Goal: Task Accomplishment & Management: Manage account settings

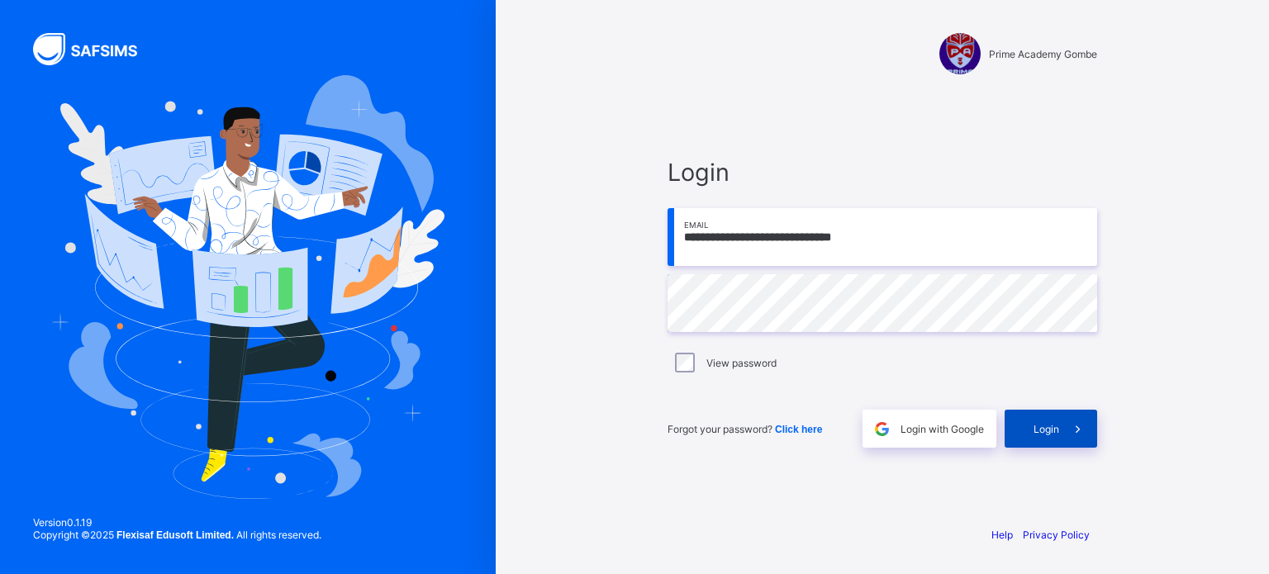
click at [1048, 428] on span "Login" at bounding box center [1046, 429] width 26 height 12
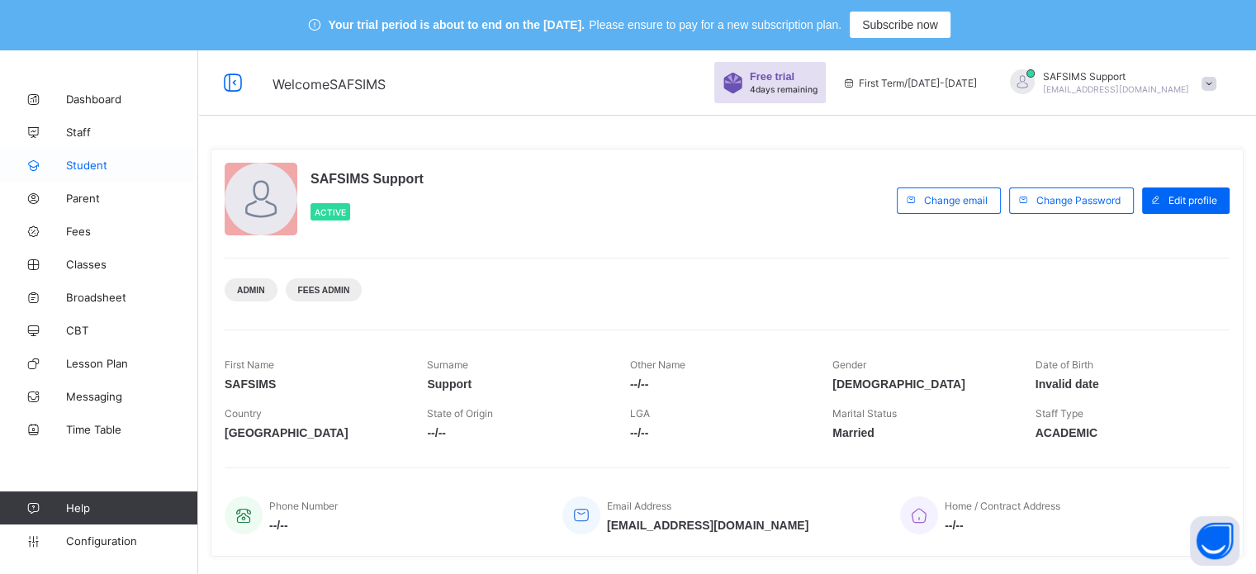
click at [99, 162] on span "Student" at bounding box center [132, 165] width 132 height 13
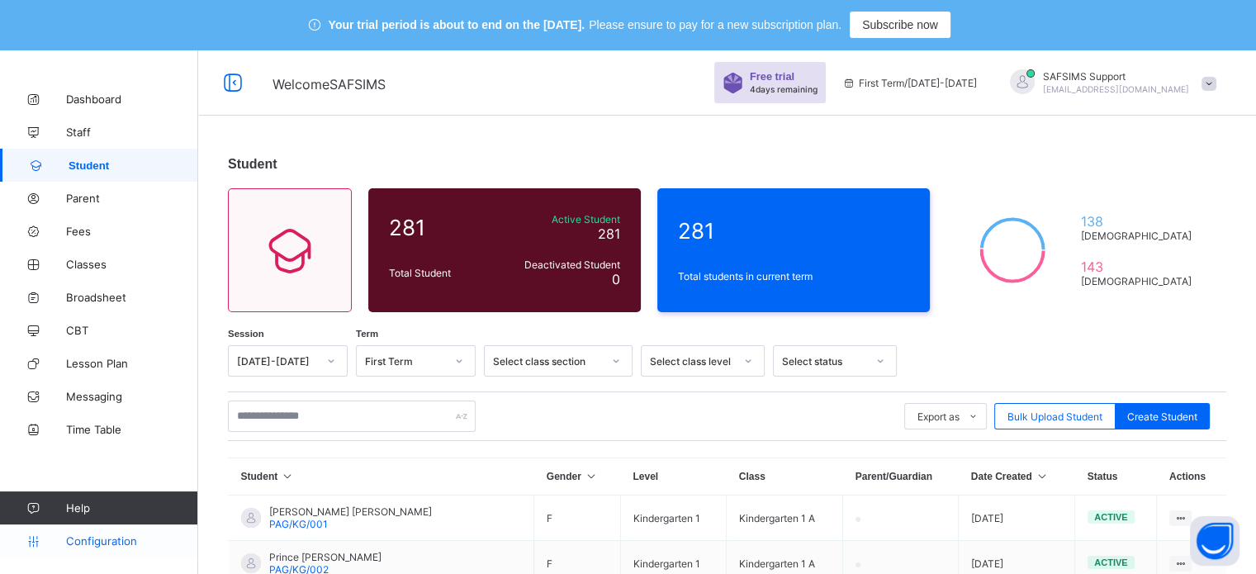
click at [139, 538] on span "Configuration" at bounding box center [131, 540] width 131 height 13
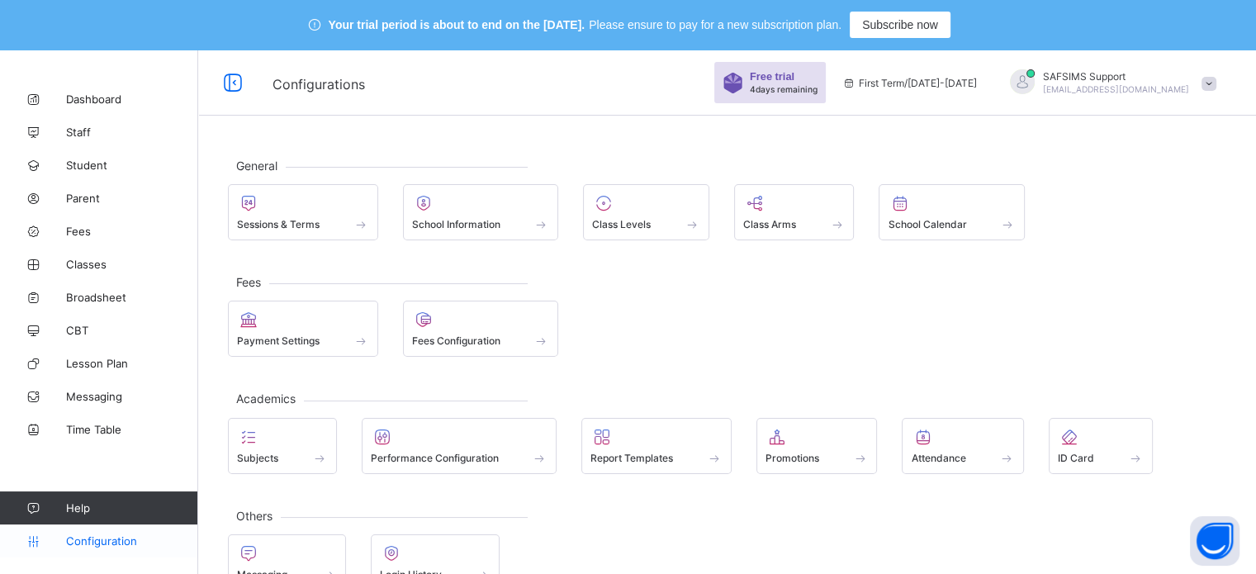
click at [109, 536] on span "Configuration" at bounding box center [131, 540] width 131 height 13
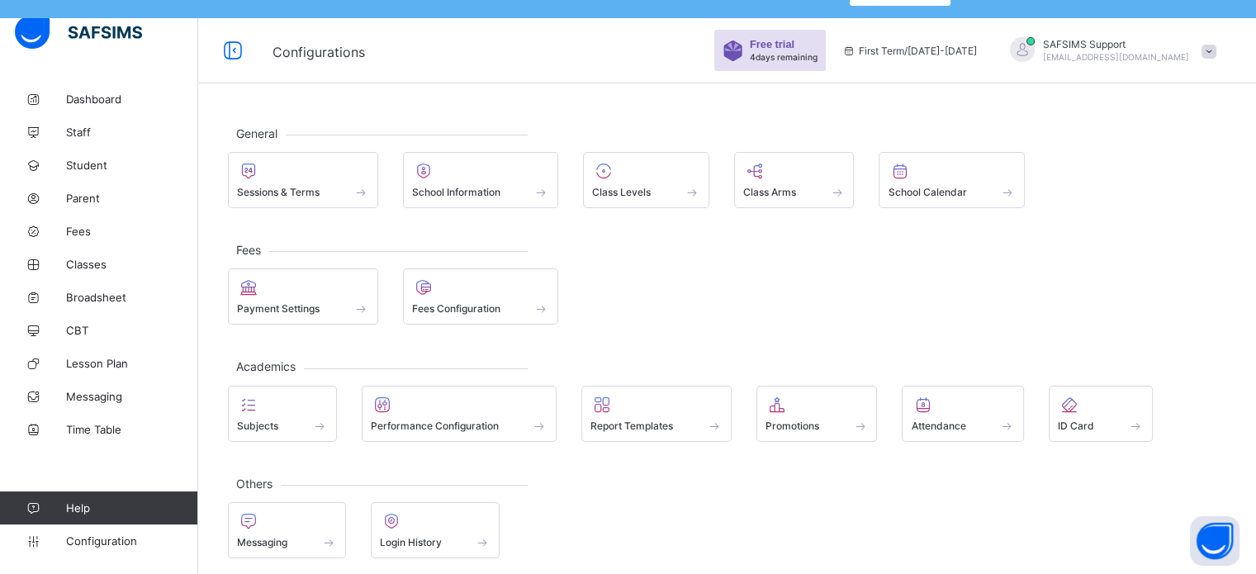
scroll to position [50, 0]
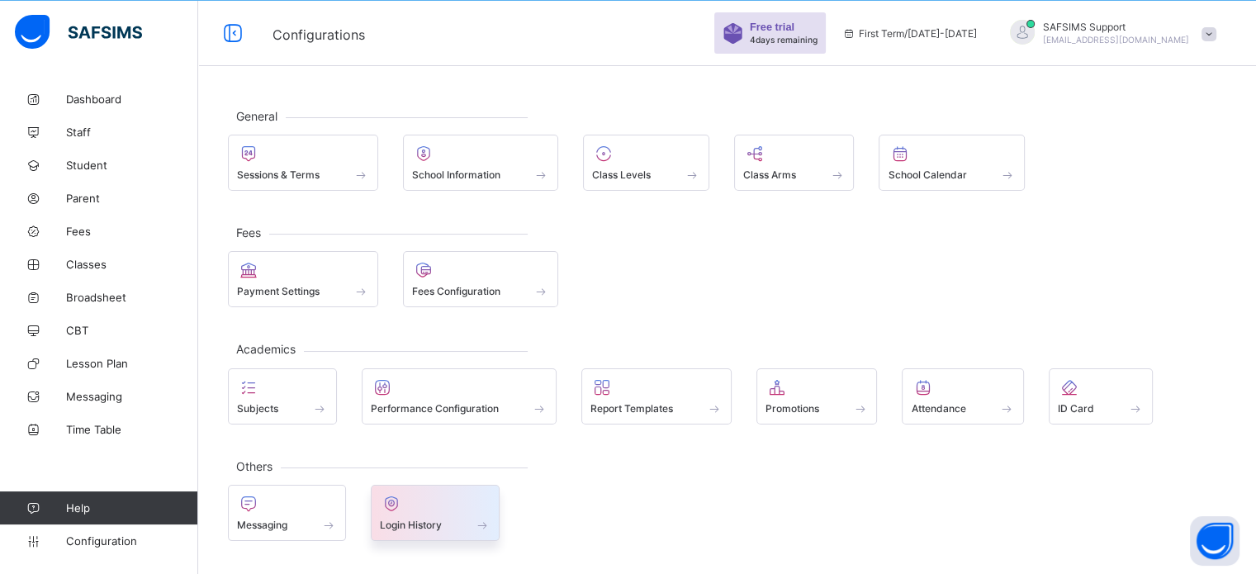
click at [426, 509] on div at bounding box center [436, 504] width 112 height 20
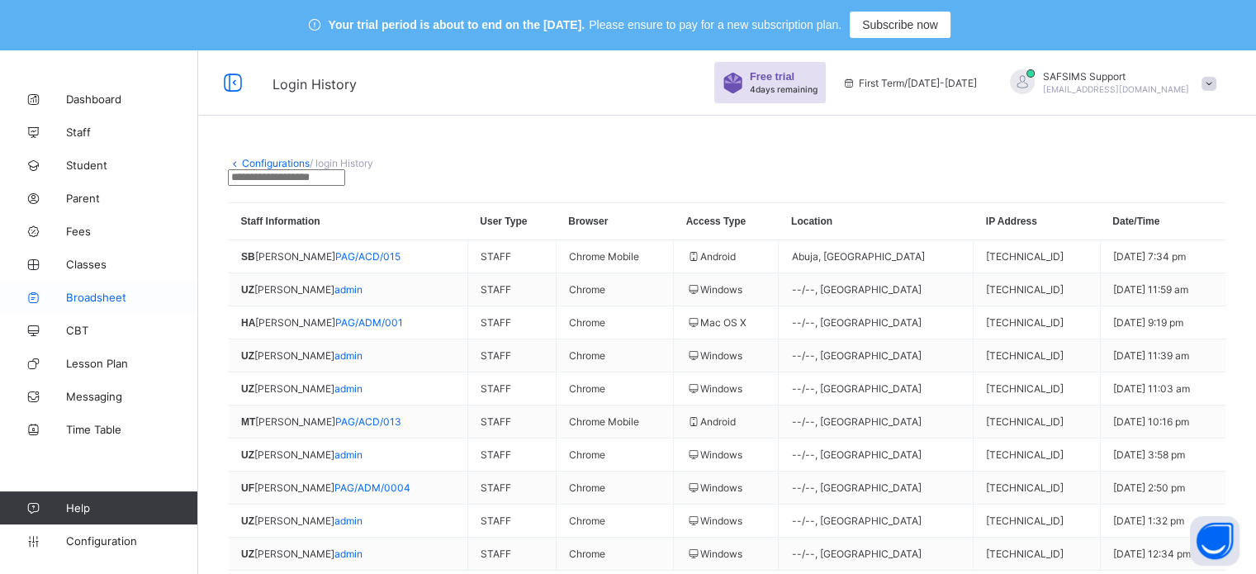
click at [107, 294] on span "Broadsheet" at bounding box center [132, 297] width 132 height 13
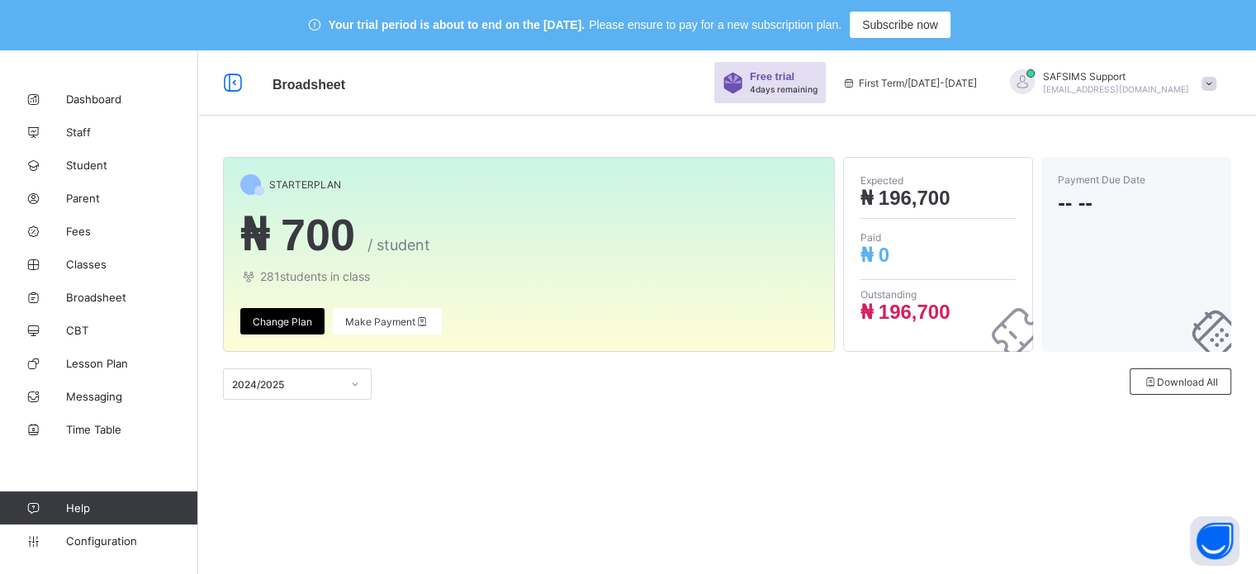
click at [400, 322] on span "Make Payment" at bounding box center [387, 322] width 84 height 12
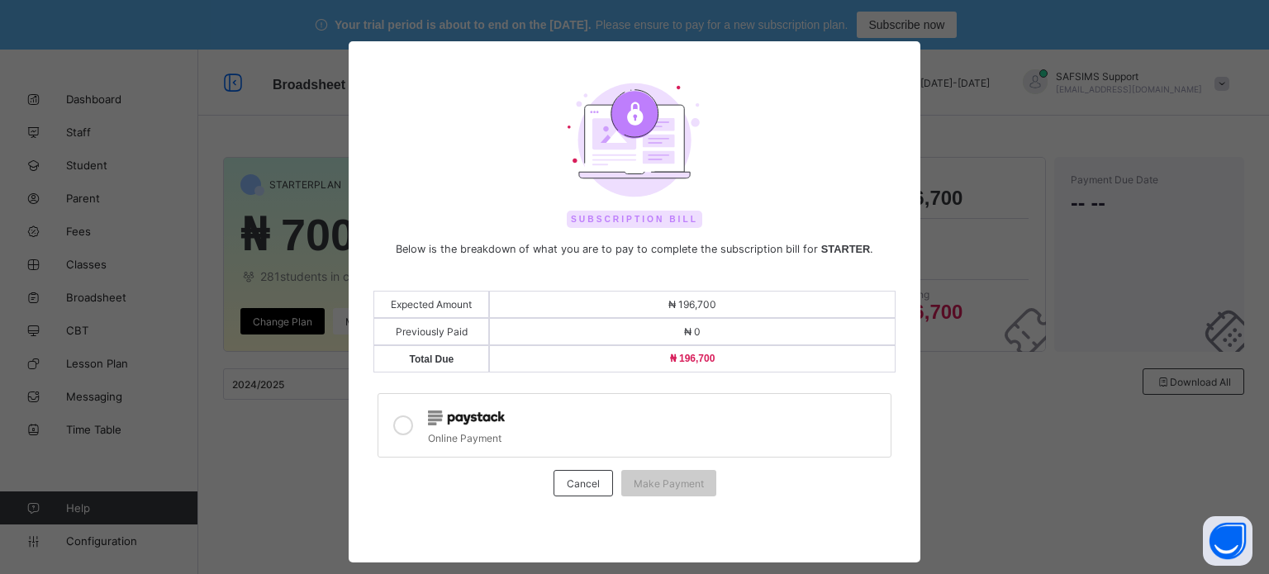
click at [406, 423] on icon at bounding box center [403, 425] width 20 height 20
click at [588, 484] on span "Cancel" at bounding box center [583, 483] width 33 height 12
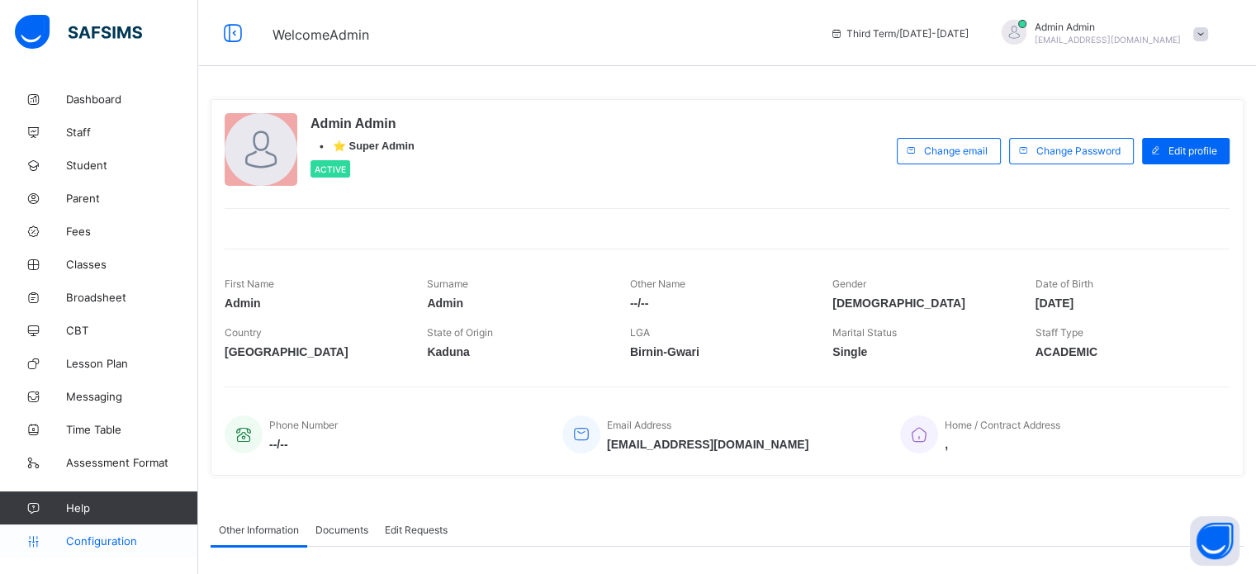
click at [106, 541] on span "Configuration" at bounding box center [131, 540] width 131 height 13
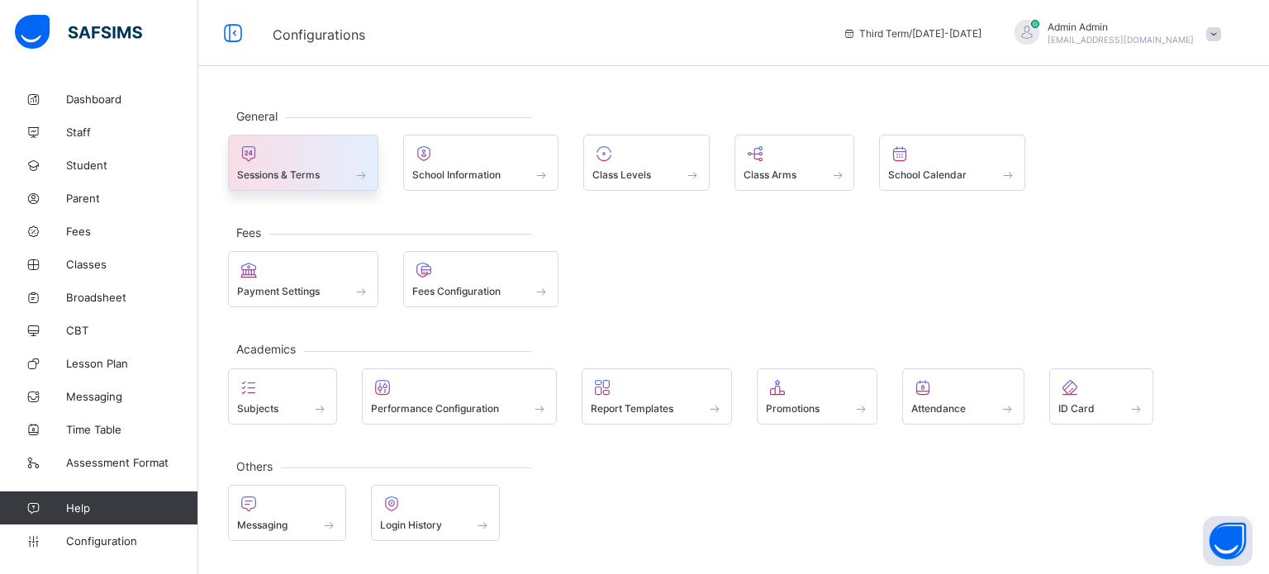
click at [315, 164] on span at bounding box center [303, 166] width 132 height 4
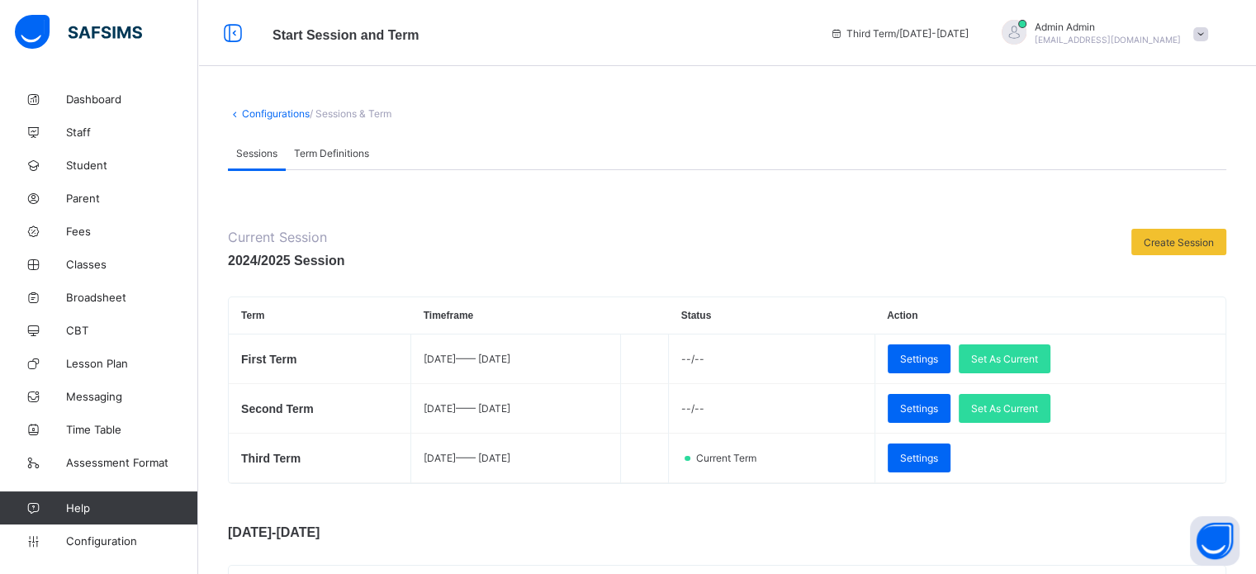
click at [1137, 39] on span "nelu.akejellu+337@flexisaf.com" at bounding box center [1108, 40] width 146 height 10
click at [1162, 164] on span "Subscription" at bounding box center [1141, 161] width 83 height 12
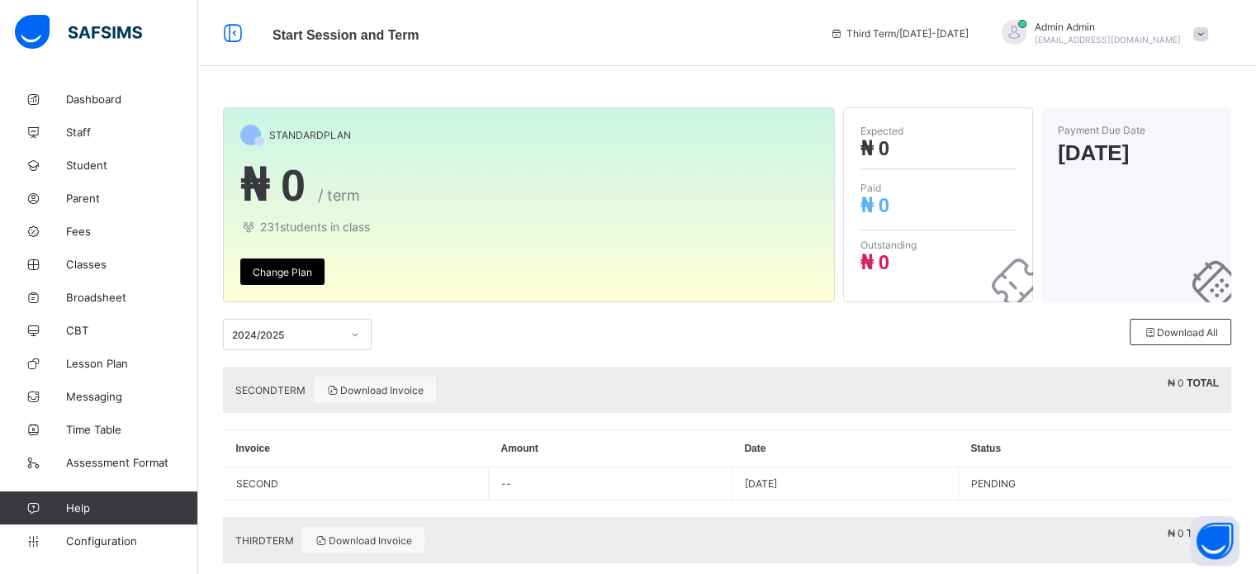
click at [356, 334] on div "2024/2025" at bounding box center [297, 334] width 149 height 31
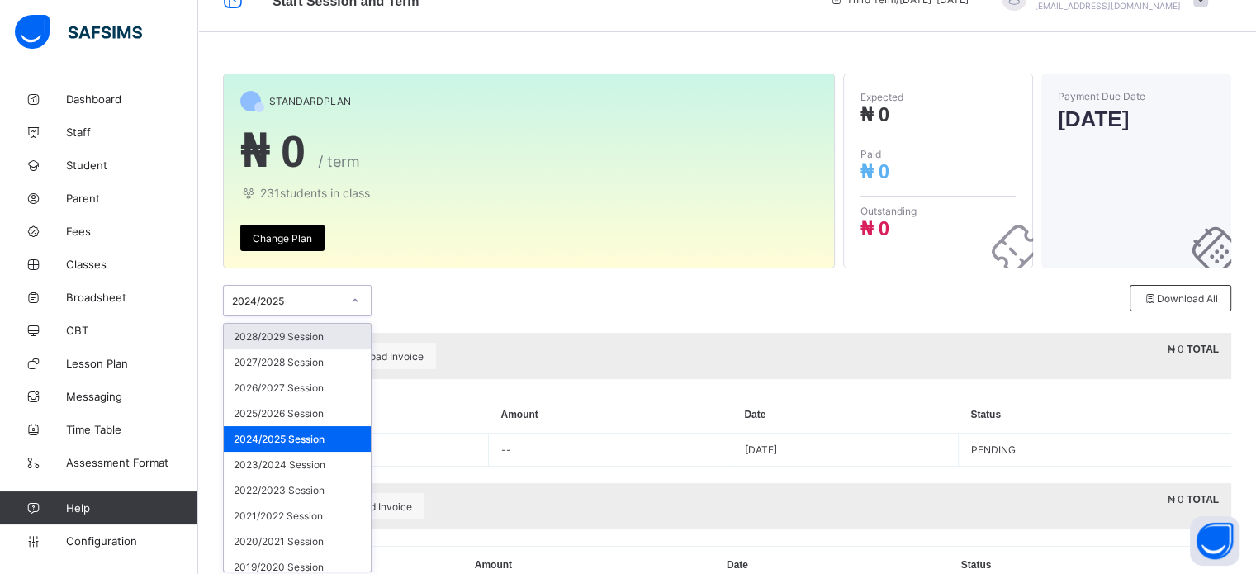
scroll to position [37, 0]
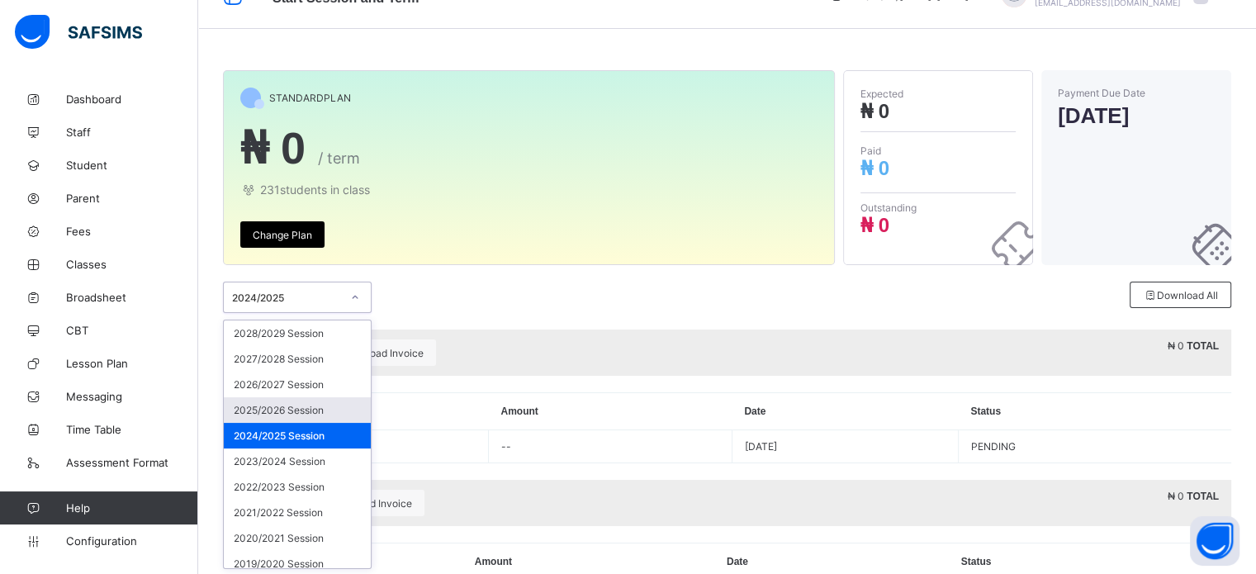
click at [300, 409] on div "2025/2026 Session" at bounding box center [297, 410] width 147 height 26
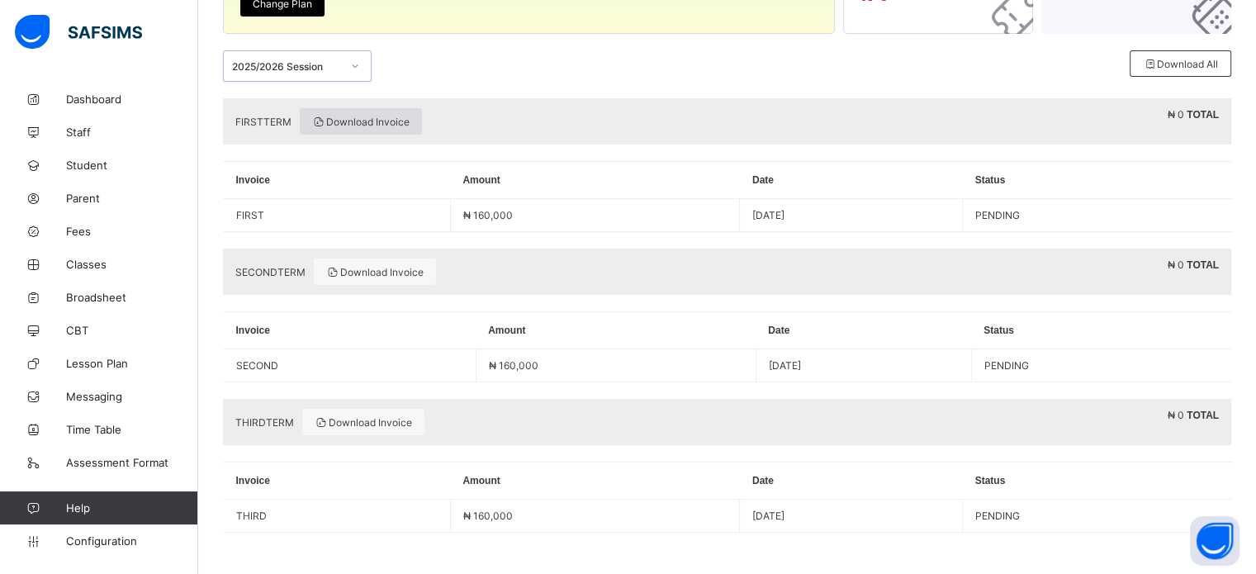
scroll to position [187, 0]
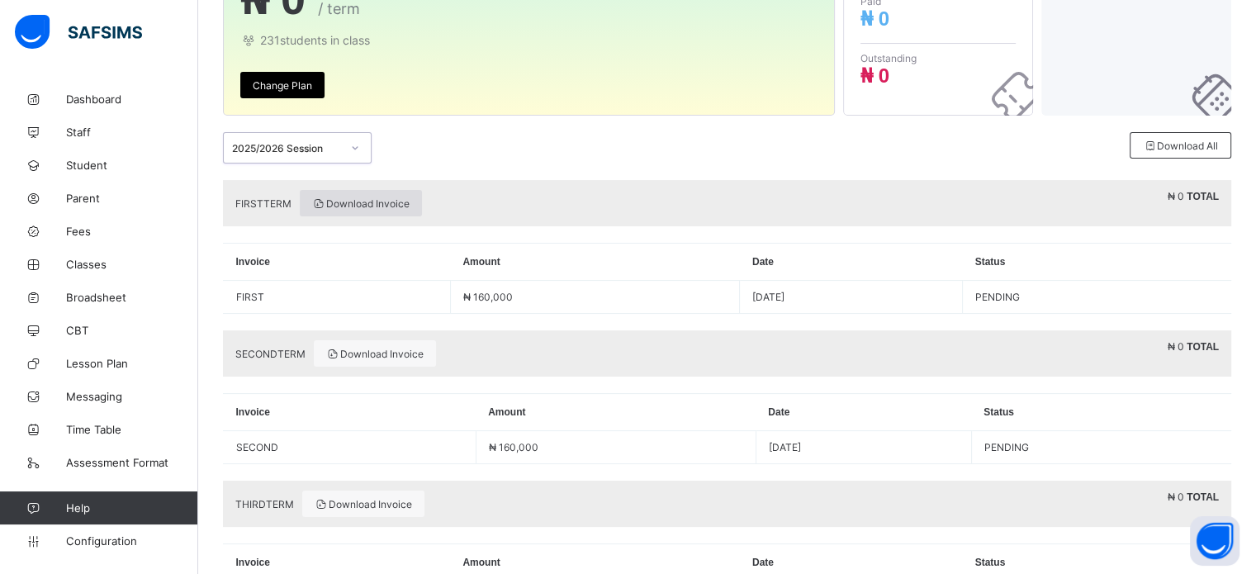
click at [389, 201] on span "Download Invoice" at bounding box center [360, 203] width 97 height 12
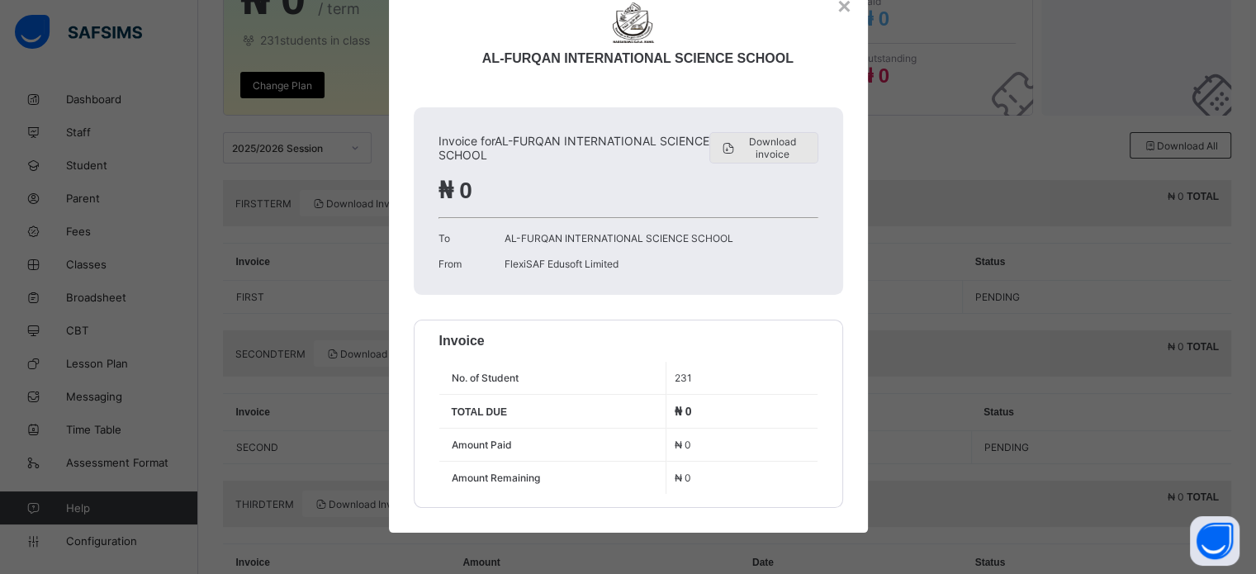
scroll to position [0, 0]
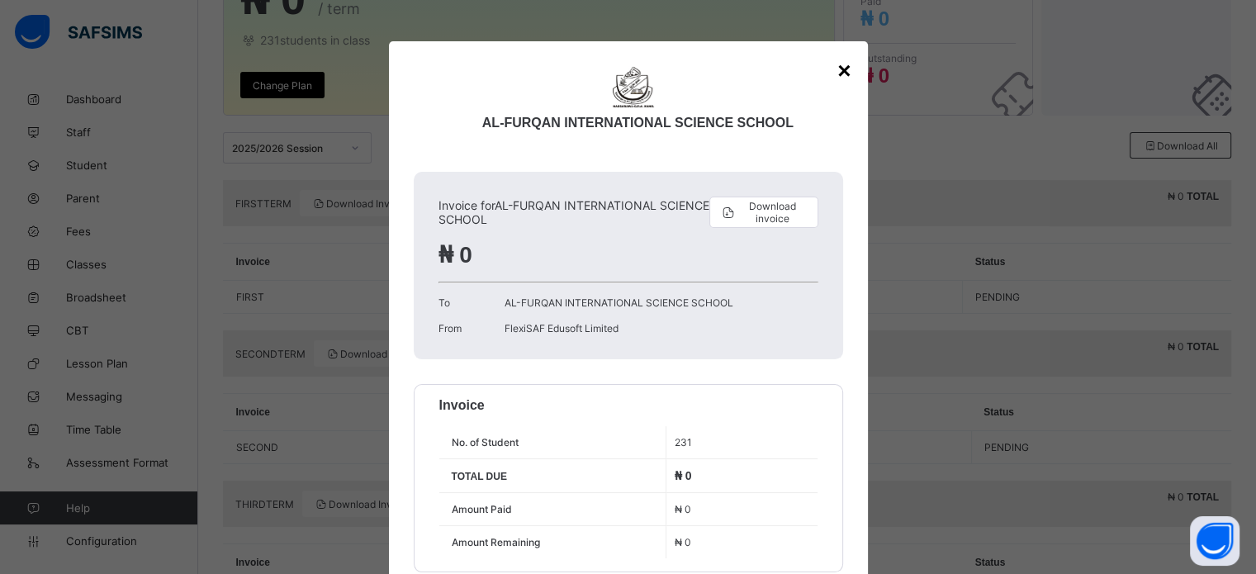
click at [843, 67] on div "×" at bounding box center [844, 71] width 13 height 26
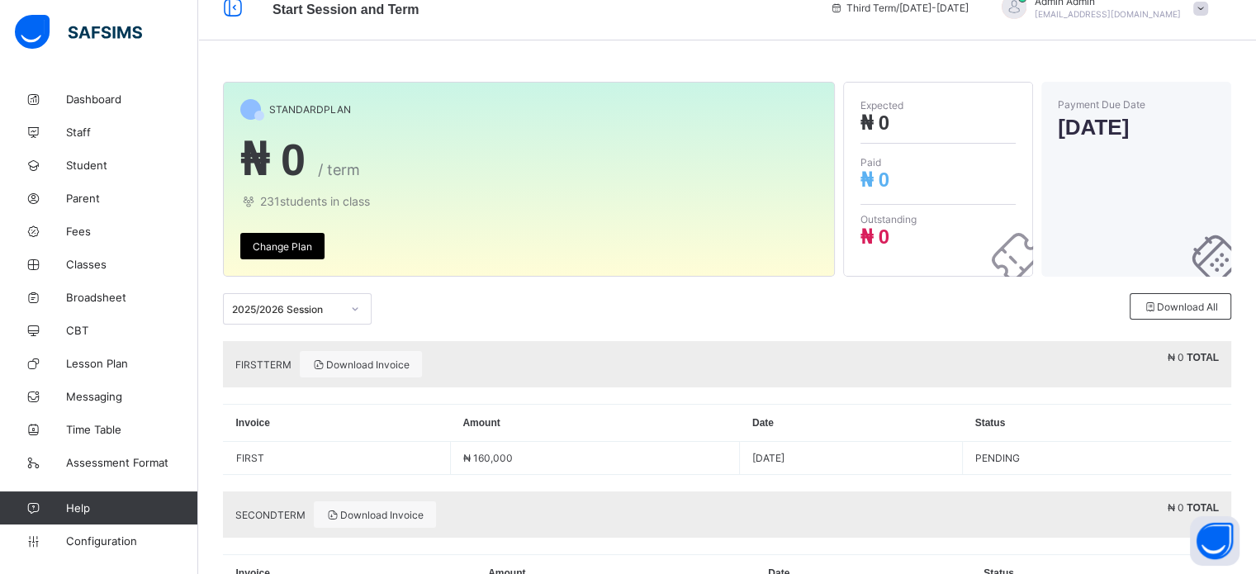
scroll to position [21, 0]
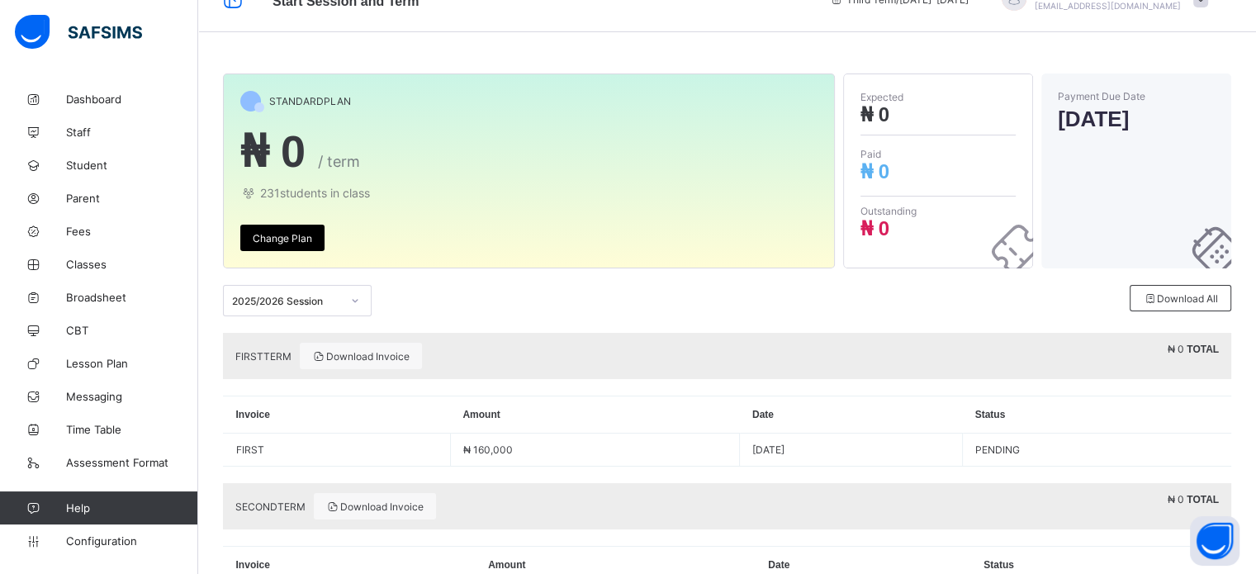
click at [362, 313] on div at bounding box center [355, 300] width 28 height 26
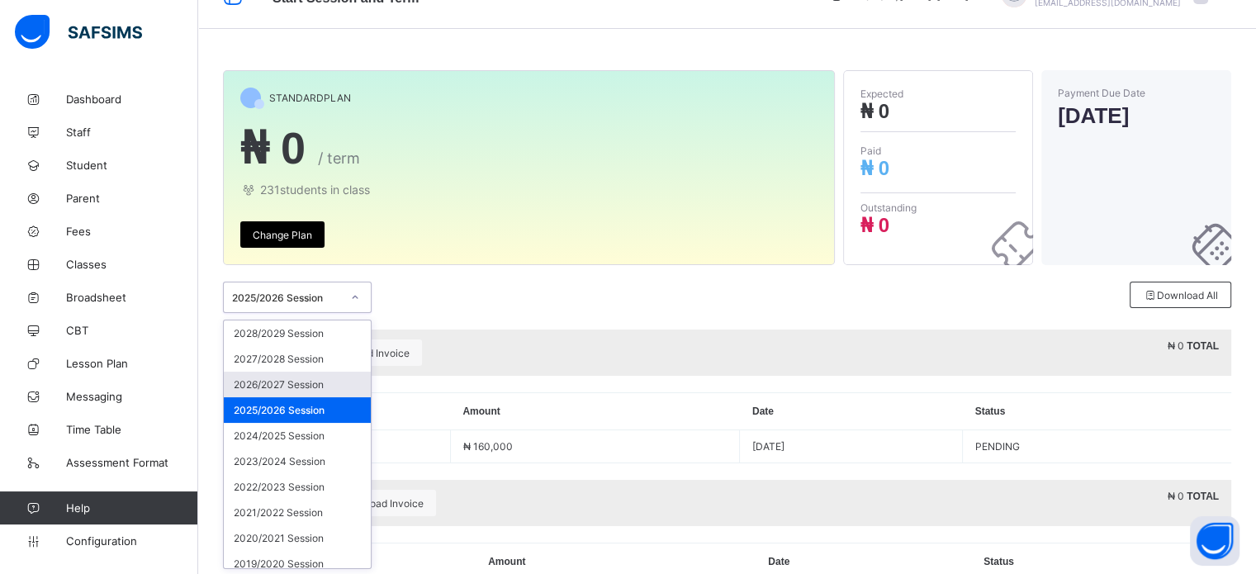
click at [297, 382] on div "2026/2027 Session" at bounding box center [297, 385] width 147 height 26
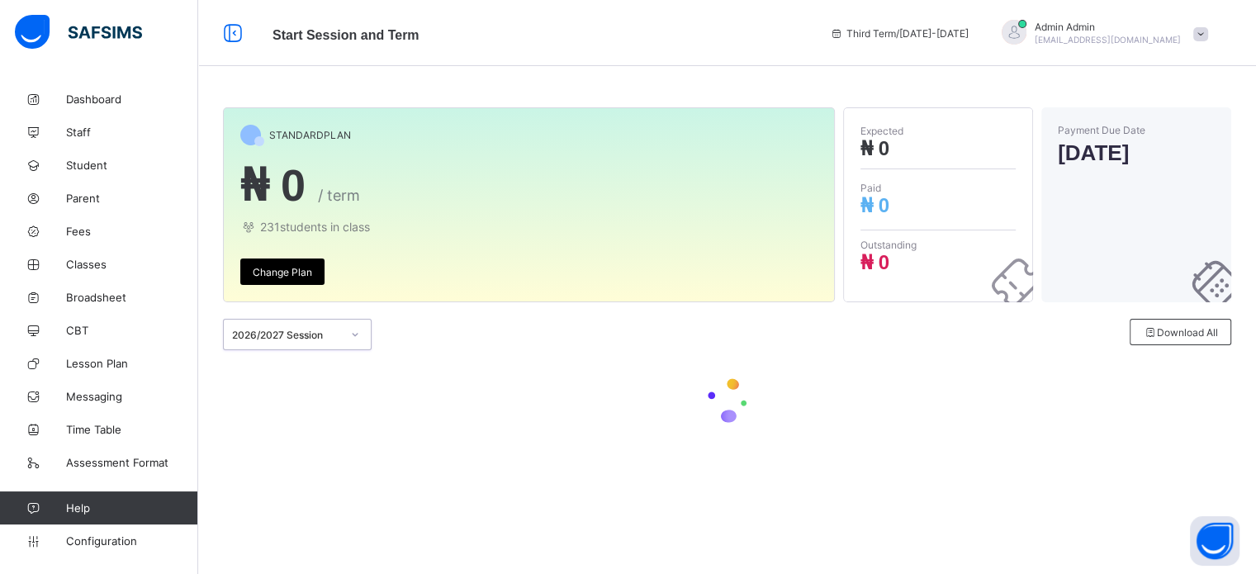
scroll to position [0, 0]
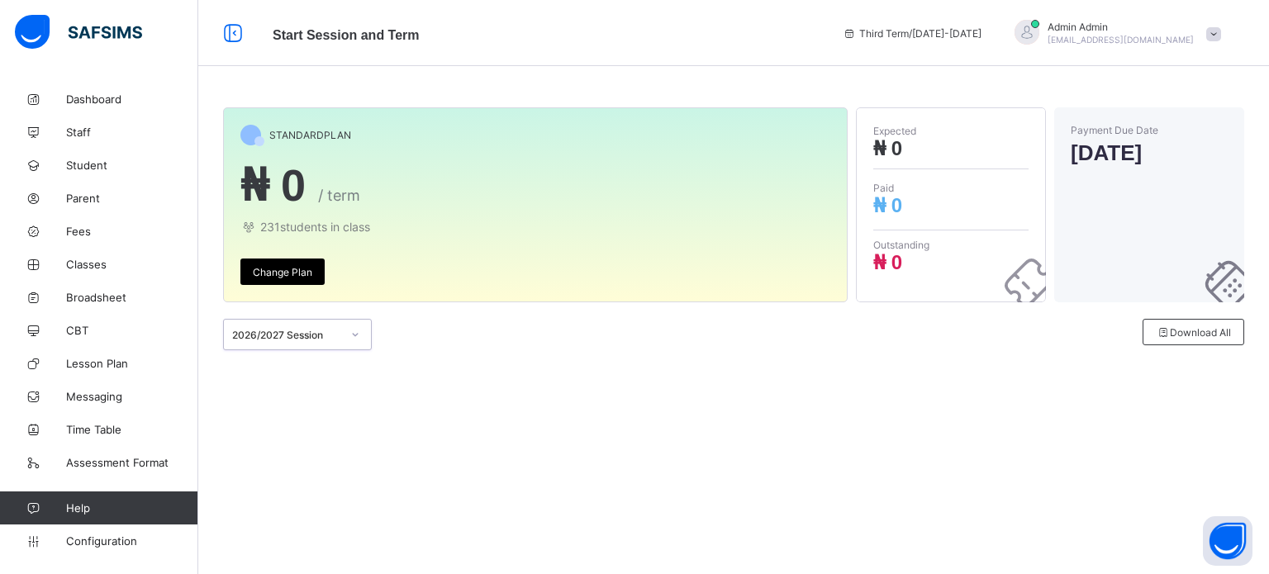
click at [335, 331] on div "2026/2027 Session" at bounding box center [286, 335] width 109 height 12
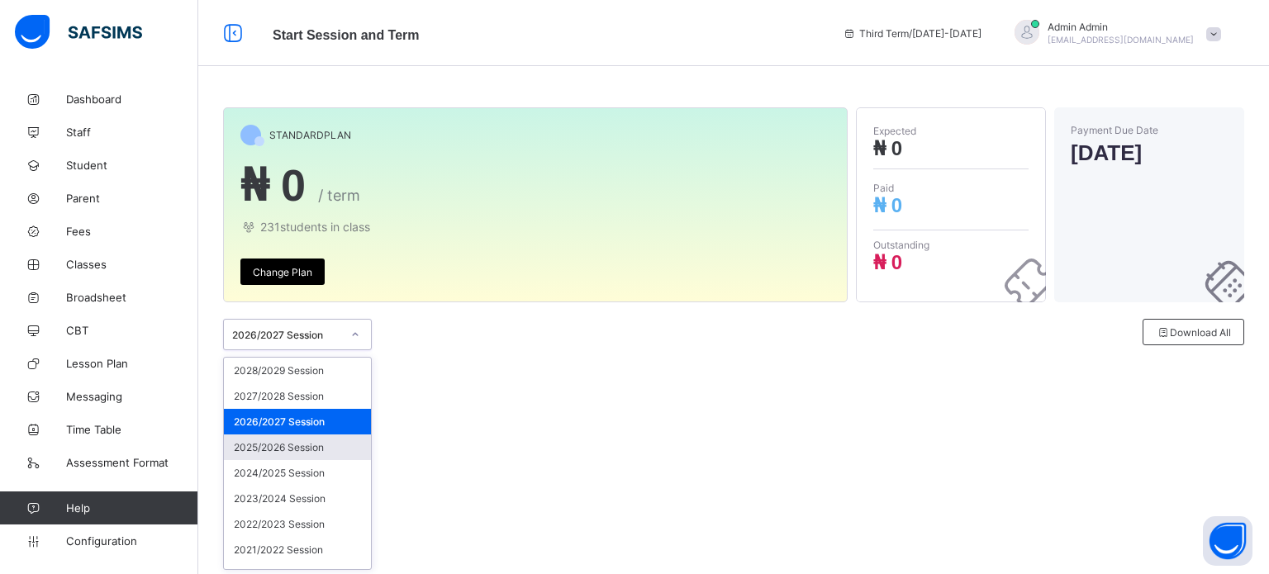
click at [279, 454] on div "2025/2026 Session" at bounding box center [297, 447] width 147 height 26
click at [279, 392] on div "STANDARD PLAN ₦ 0 / term 231 students in class Change Plan Expected ₦ 0 Paid ₦ …" at bounding box center [733, 237] width 1071 height 309
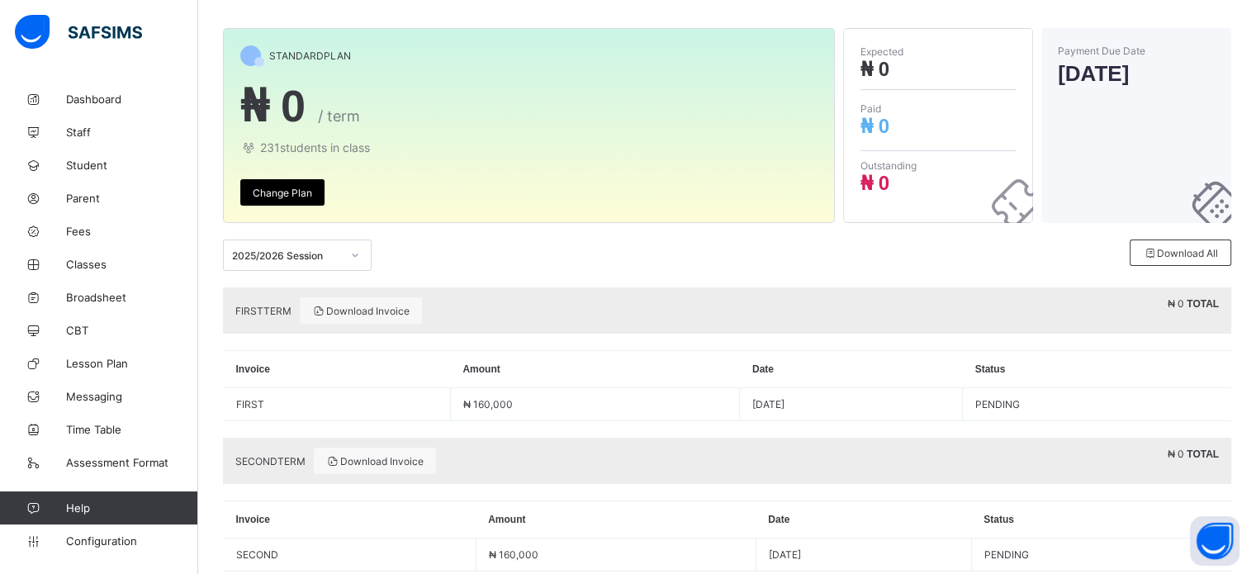
scroll to position [269, 0]
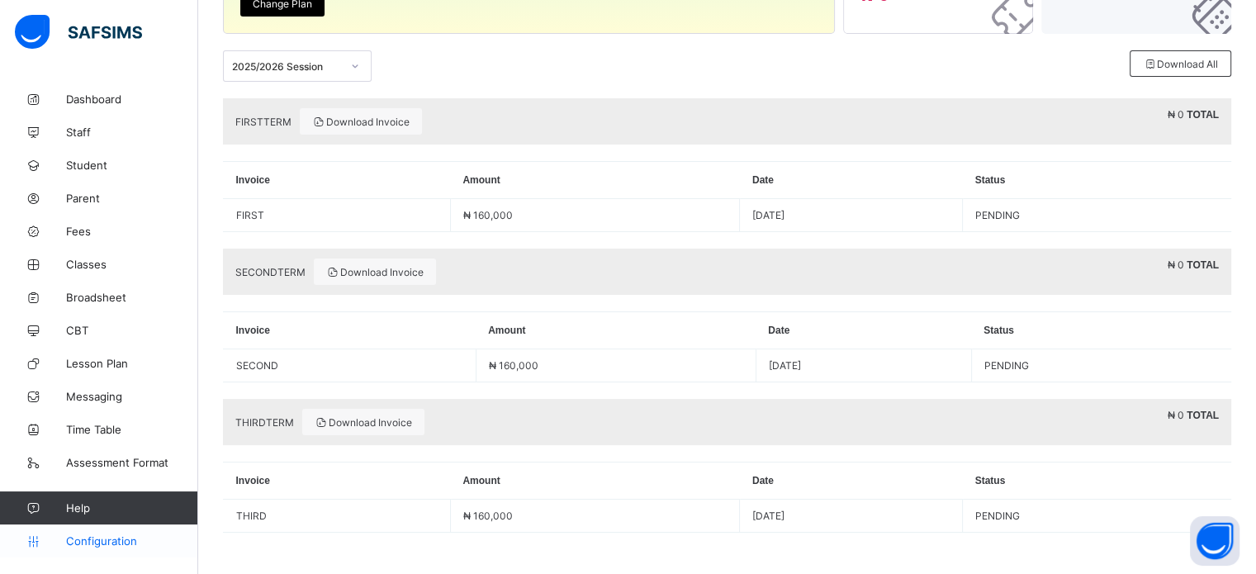
click at [106, 546] on span "Configuration" at bounding box center [131, 540] width 131 height 13
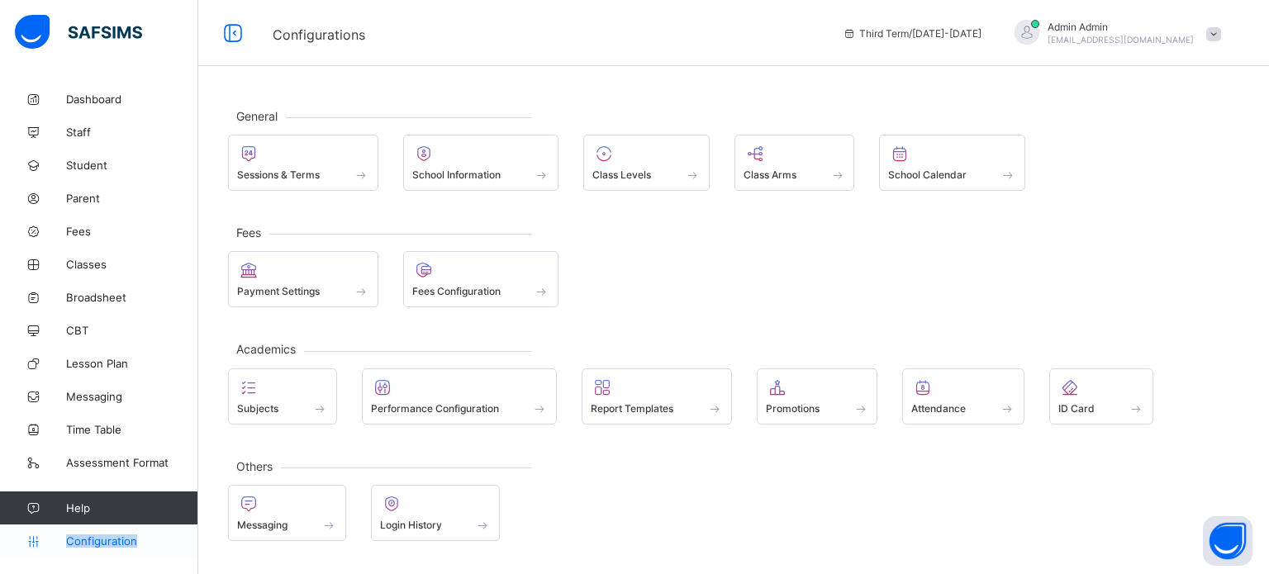
click at [106, 546] on span "Configuration" at bounding box center [131, 540] width 131 height 13
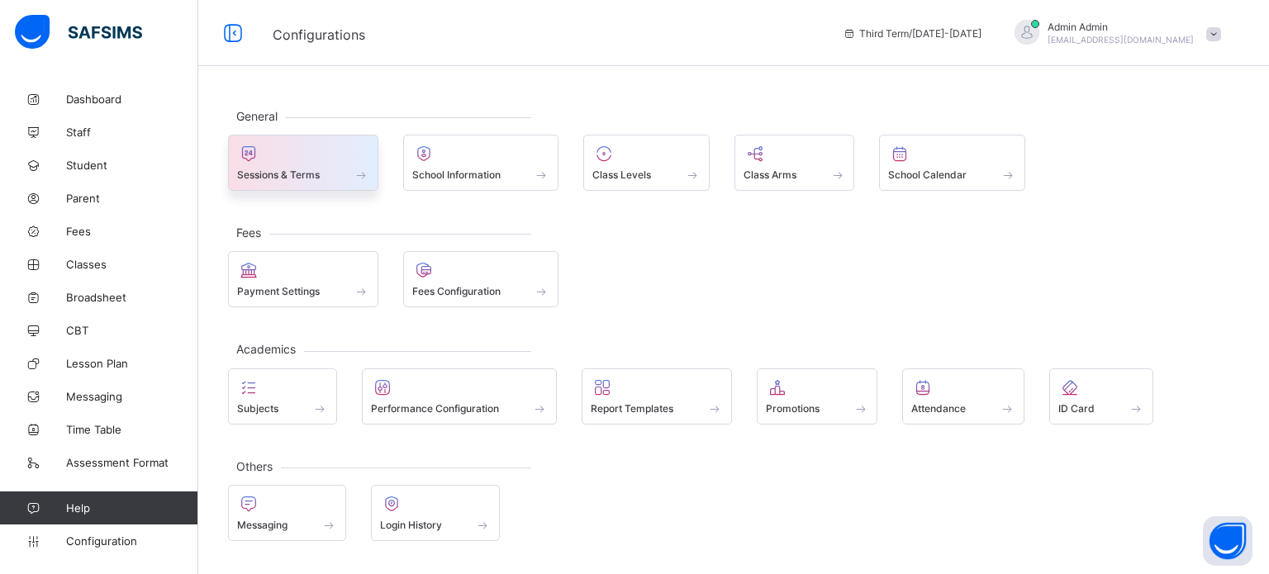
click at [341, 164] on span at bounding box center [303, 166] width 132 height 4
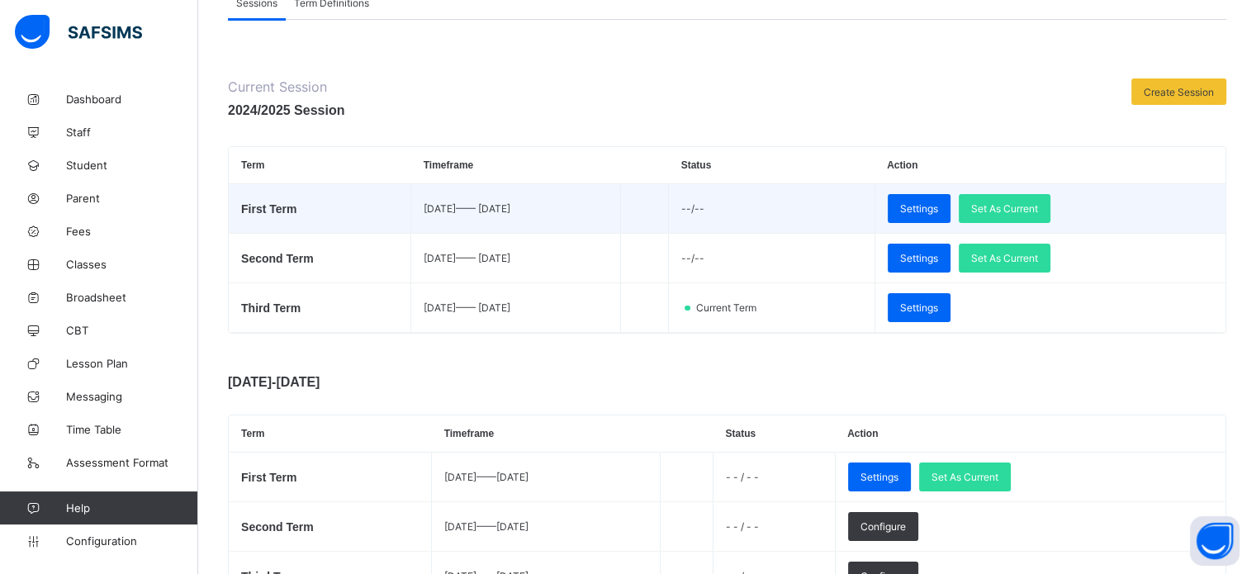
scroll to position [248, 0]
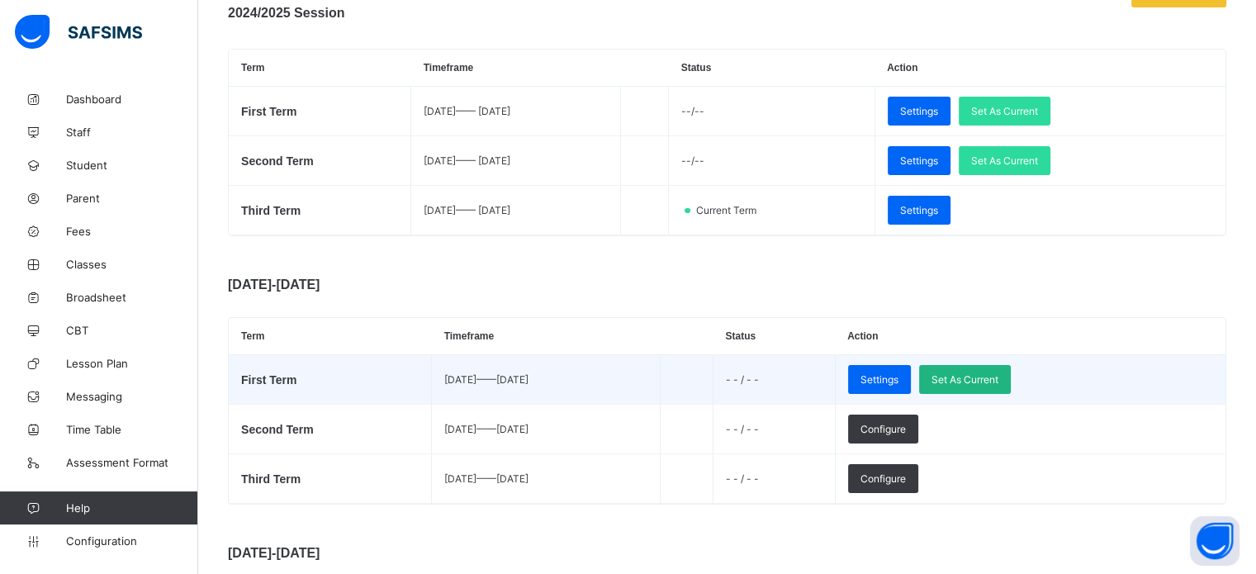
click at [999, 375] on span "Set As Current" at bounding box center [965, 379] width 67 height 12
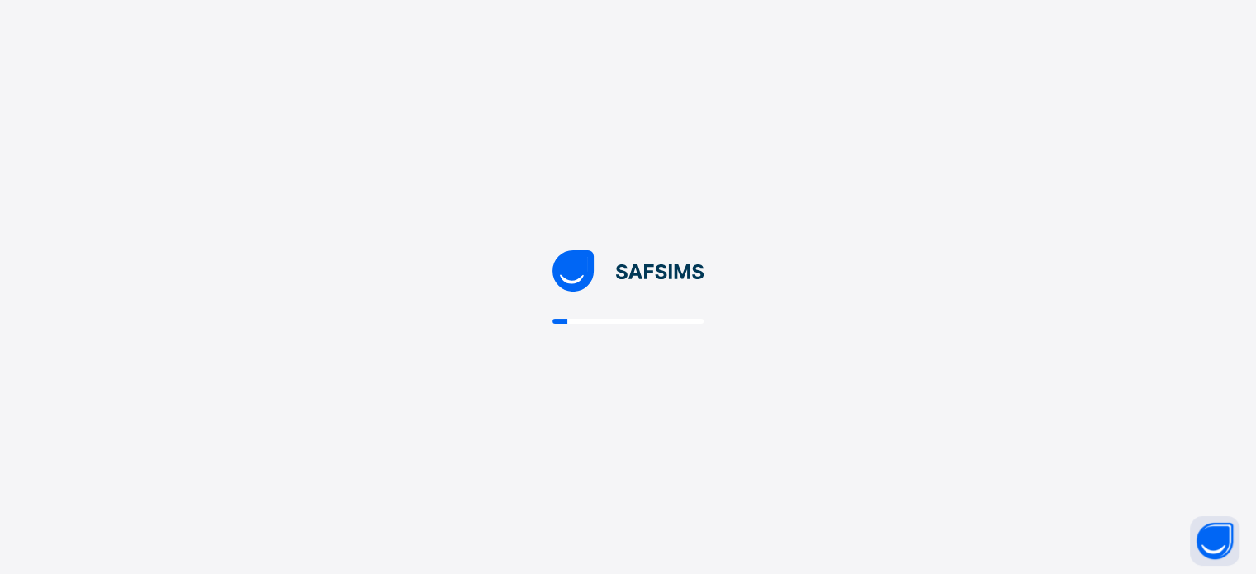
scroll to position [0, 0]
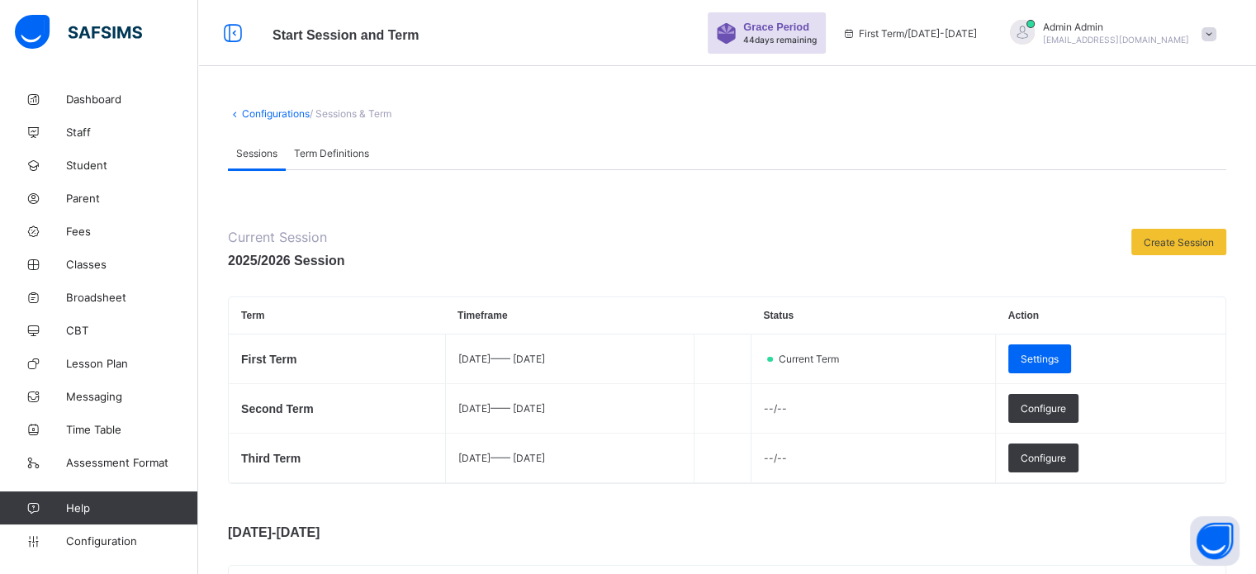
click at [1110, 35] on span "nelu.akejellu+337@flexisaf.com" at bounding box center [1116, 40] width 146 height 10
click at [1168, 165] on span "Subscription" at bounding box center [1150, 161] width 83 height 12
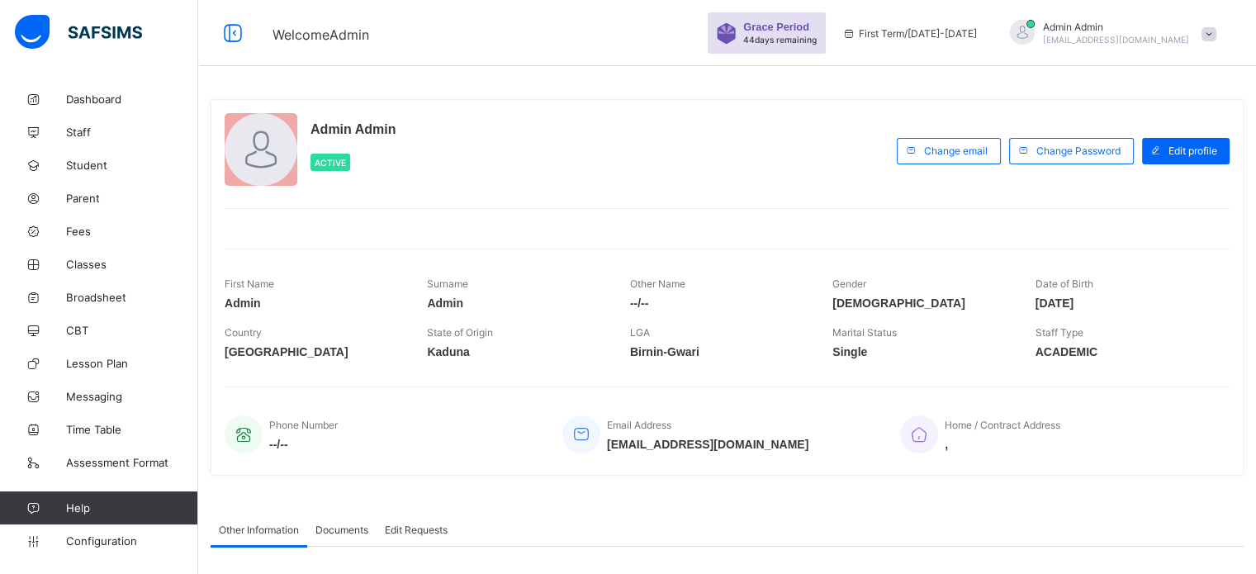
click at [1134, 29] on span "Admin Admin" at bounding box center [1116, 27] width 146 height 12
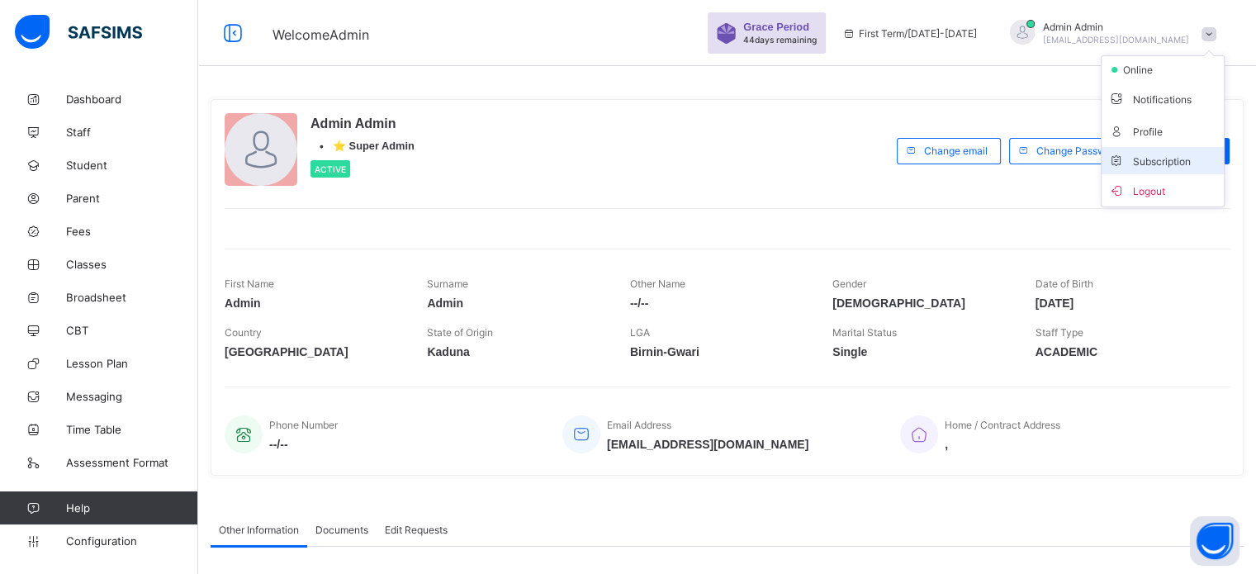
click at [1158, 168] on li "Subscription" at bounding box center [1163, 160] width 122 height 27
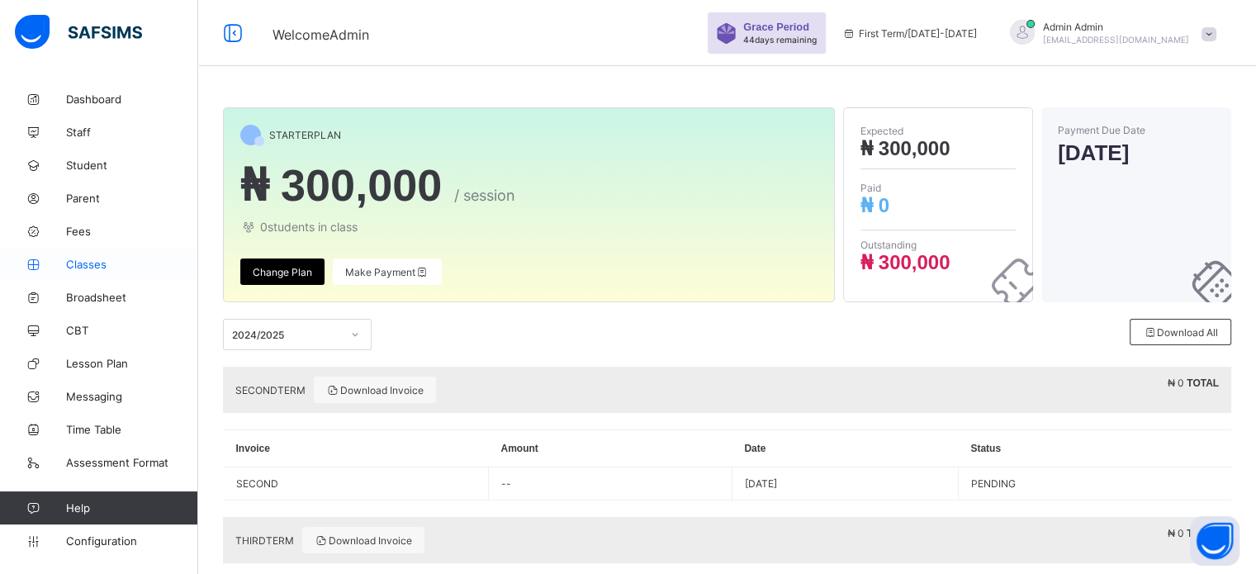
click at [83, 256] on link "Classes" at bounding box center [99, 264] width 198 height 33
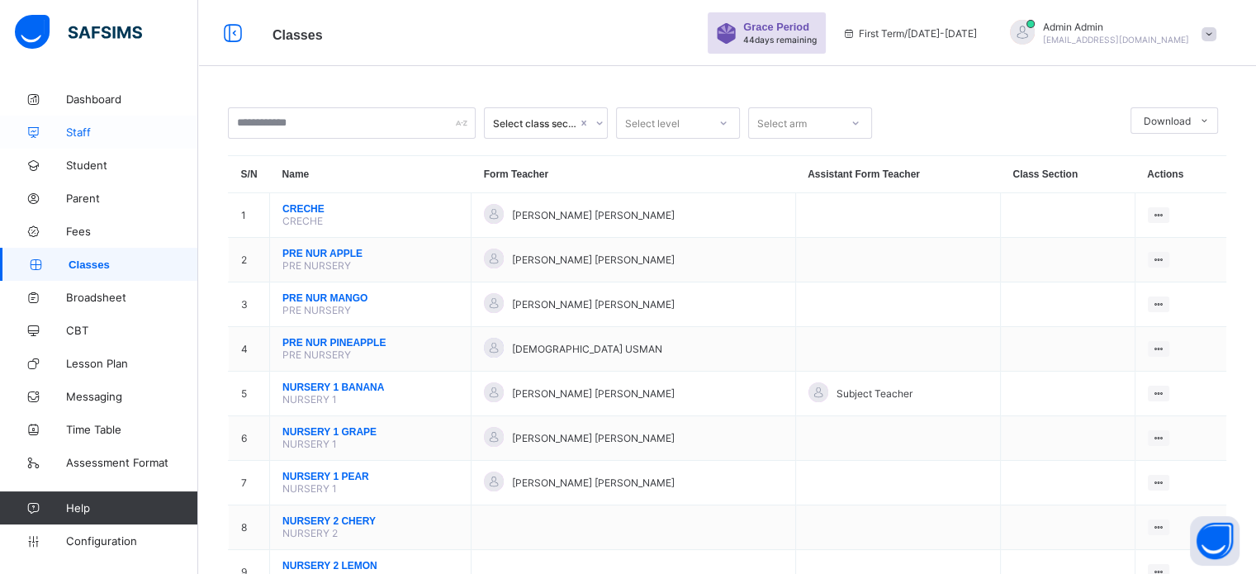
click at [88, 131] on span "Staff" at bounding box center [132, 132] width 132 height 13
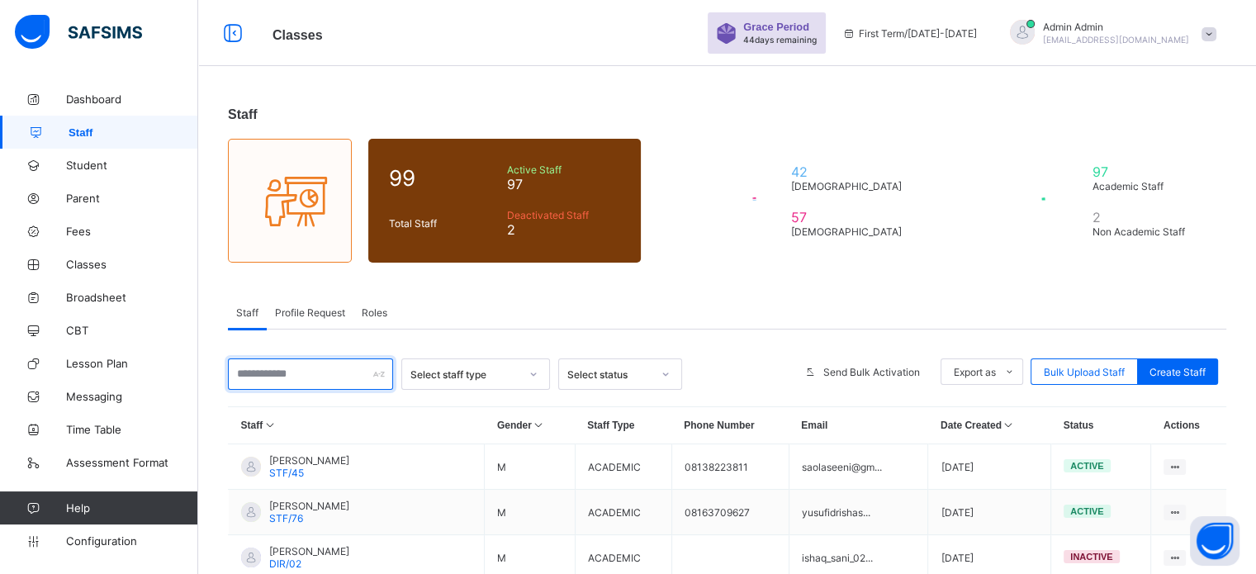
click at [294, 381] on input "text" at bounding box center [310, 373] width 165 height 31
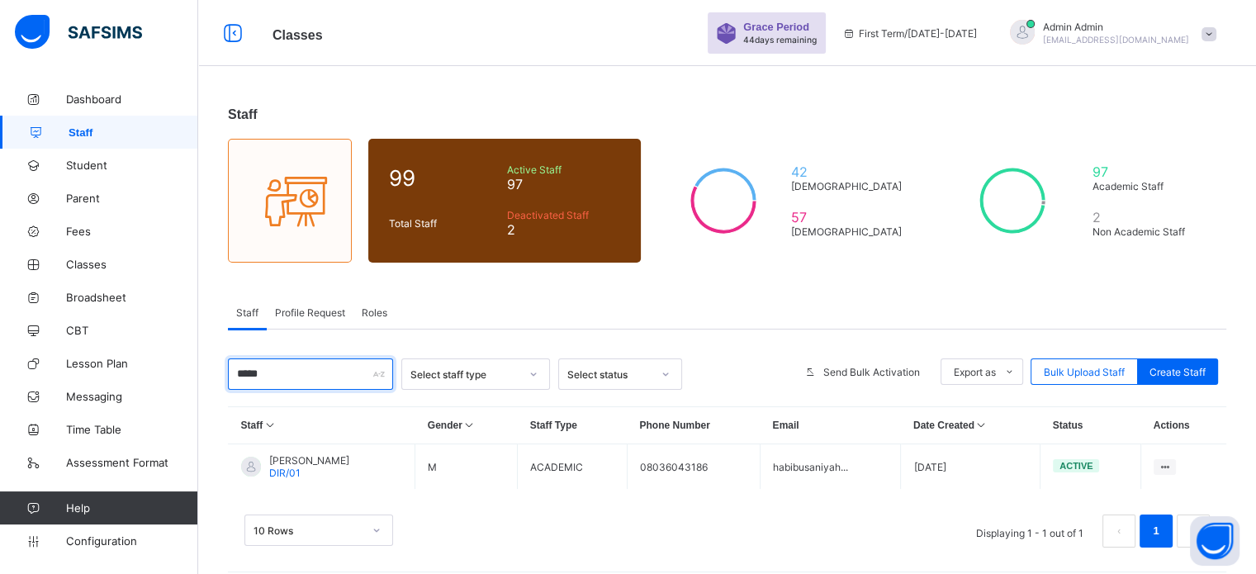
type input "******"
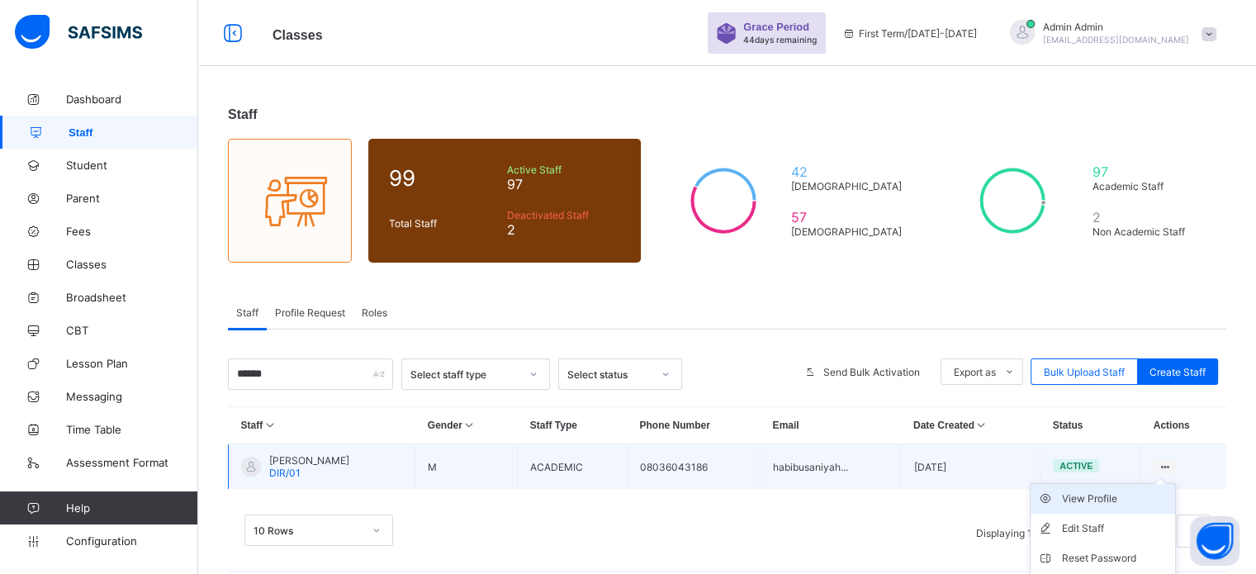
click at [1117, 500] on div "View Profile" at bounding box center [1115, 499] width 107 height 17
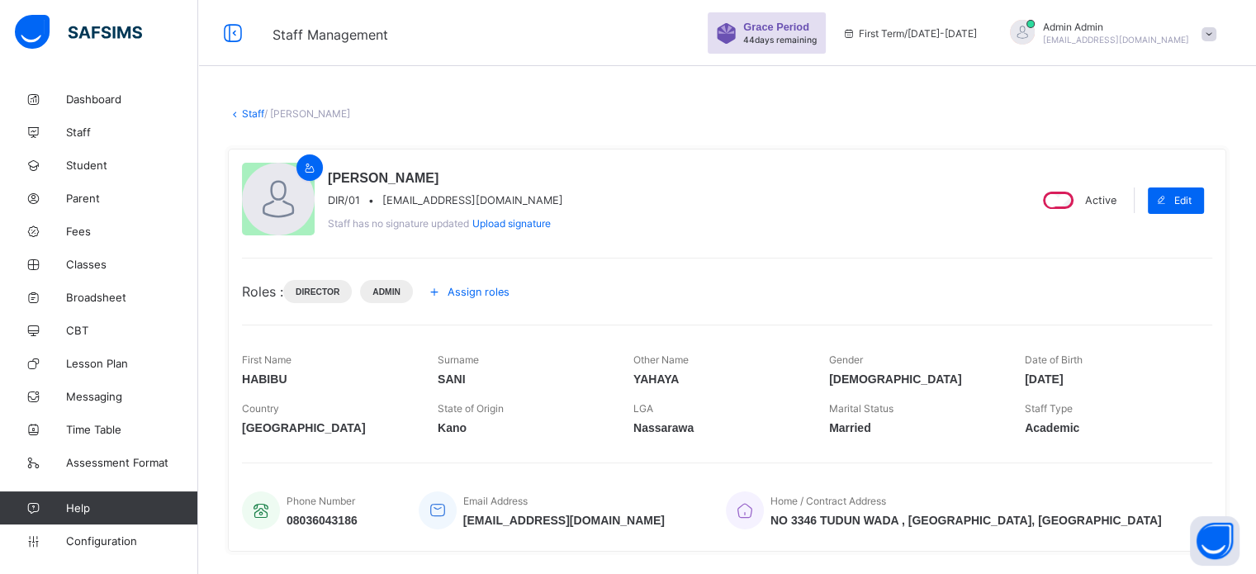
click at [492, 204] on span "[EMAIL_ADDRESS][DOMAIN_NAME]" at bounding box center [472, 200] width 181 height 12
copy span "[EMAIL_ADDRESS][DOMAIN_NAME]"
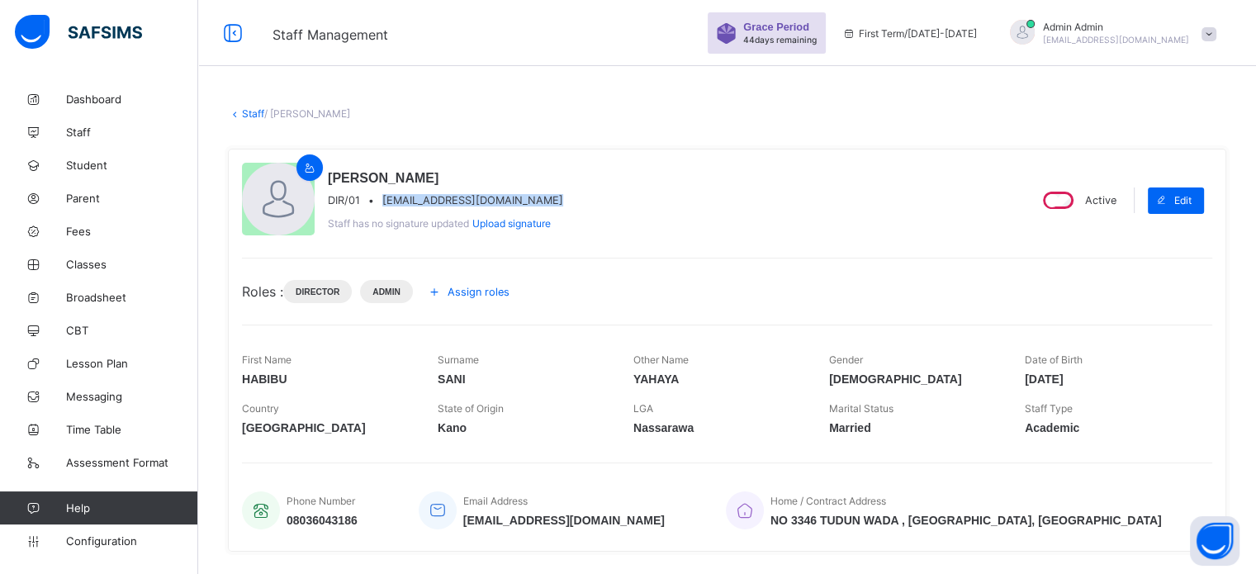
click at [515, 226] on span "Upload signature" at bounding box center [511, 223] width 78 height 12
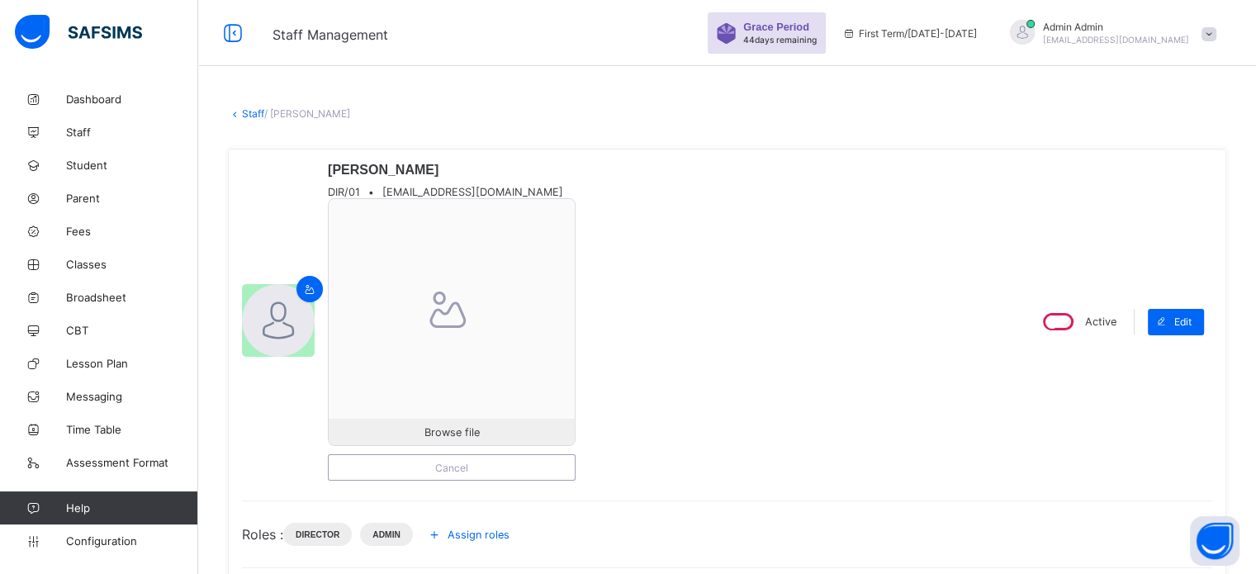
click at [474, 197] on span "[EMAIL_ADDRESS][DOMAIN_NAME]" at bounding box center [472, 192] width 181 height 12
copy div "[EMAIL_ADDRESS][DOMAIN_NAME]"
click at [485, 477] on div "Cancel" at bounding box center [452, 467] width 248 height 26
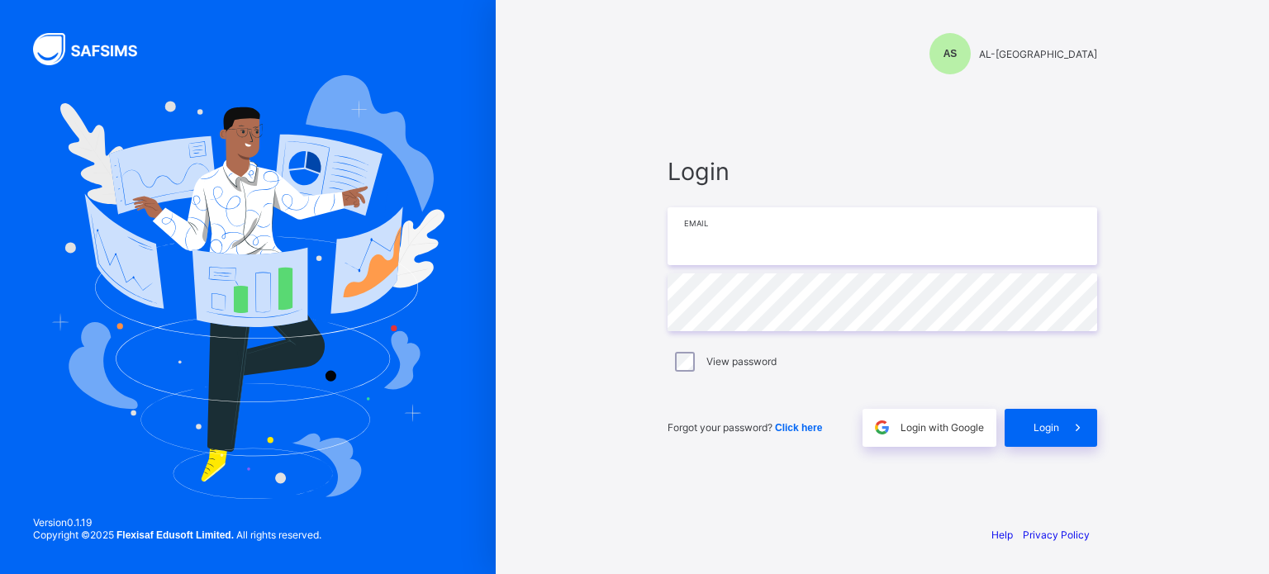
click at [753, 234] on input "email" at bounding box center [882, 236] width 430 height 58
paste input "**********"
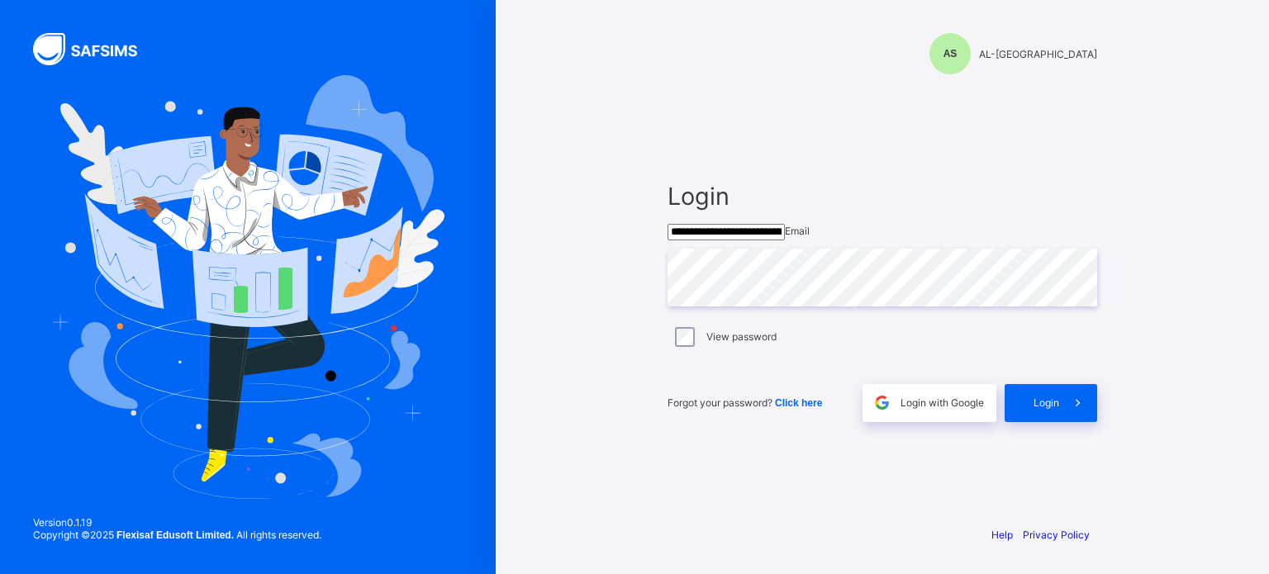
type input "**********"
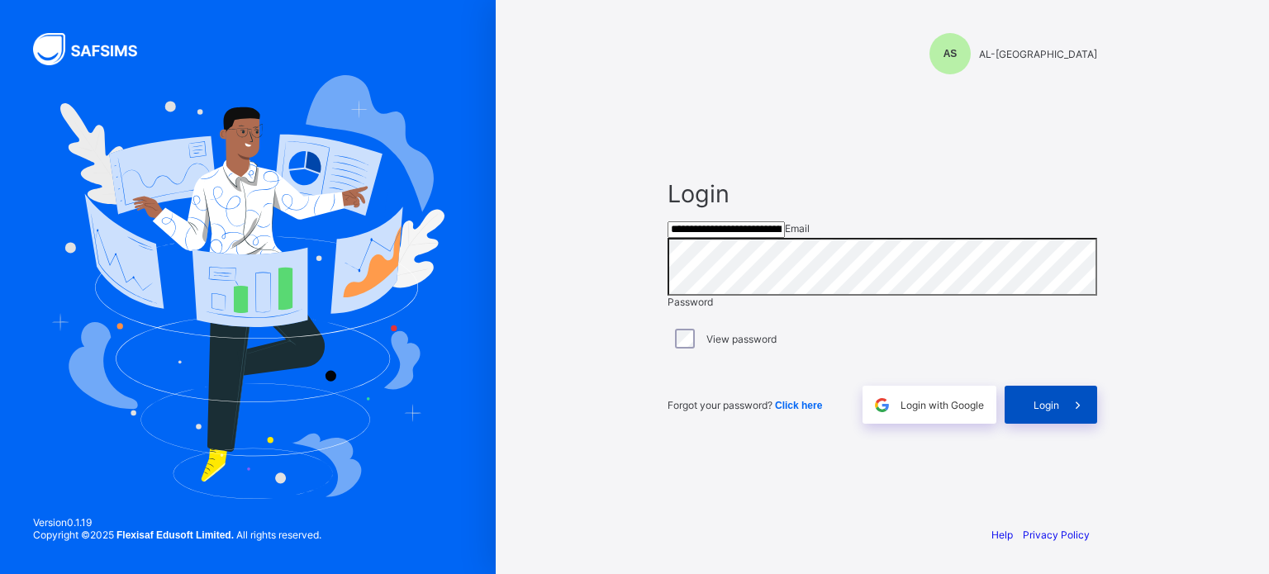
click at [1057, 411] on span "Login" at bounding box center [1046, 405] width 26 height 12
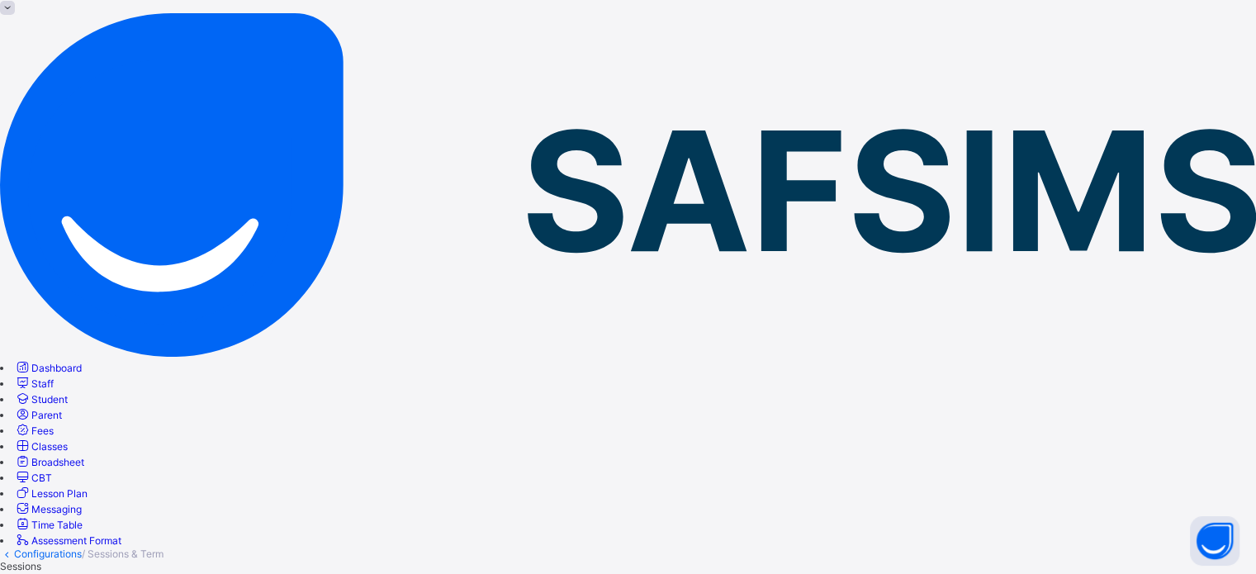
scroll to position [165, 0]
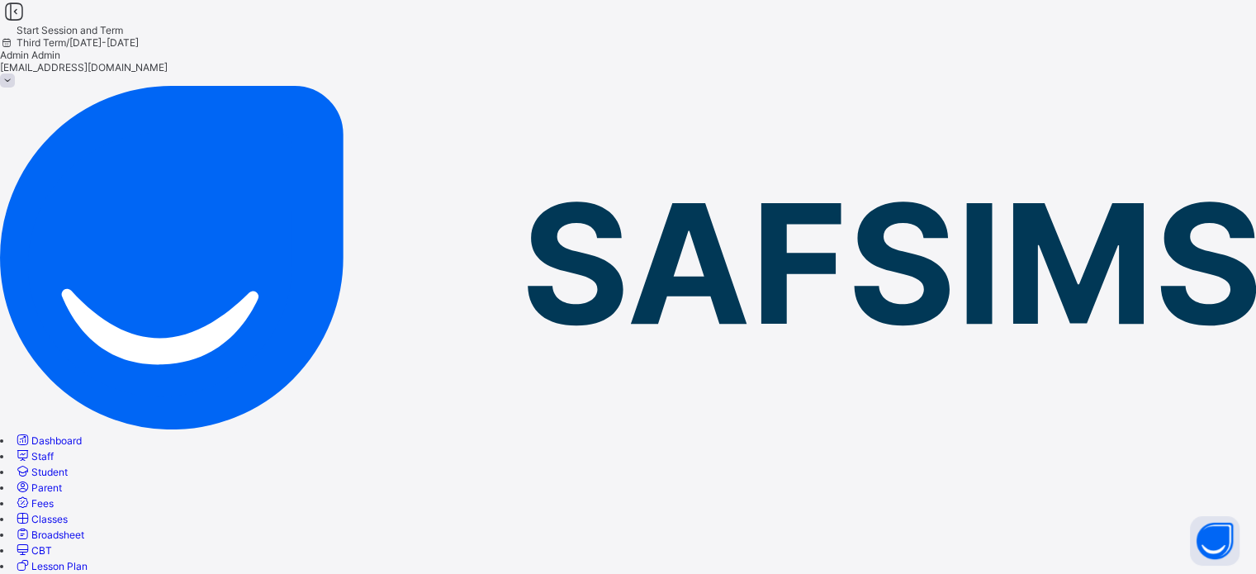
click at [1070, 49] on span "Admin Admin" at bounding box center [628, 55] width 1256 height 12
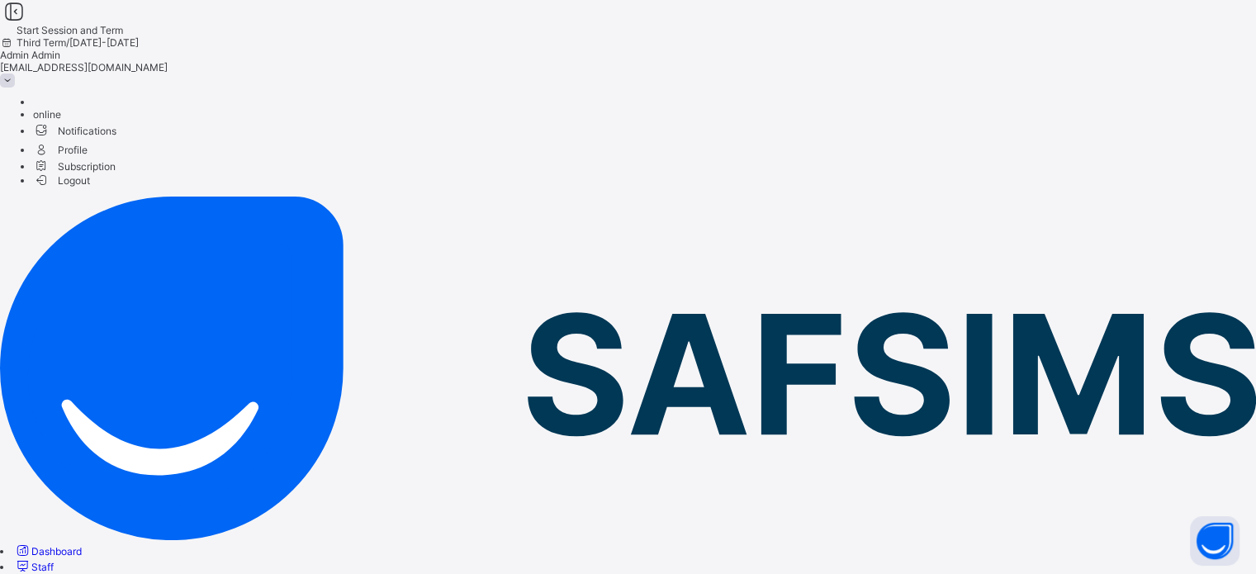
click at [116, 160] on span "Subscription" at bounding box center [74, 166] width 83 height 12
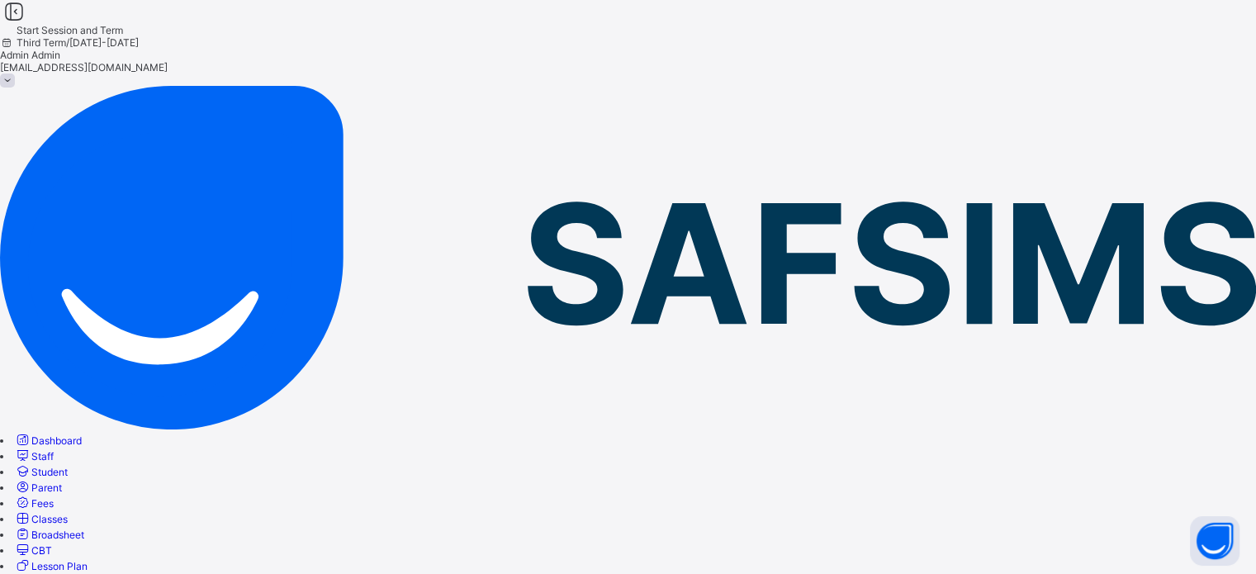
click at [68, 466] on span "Student" at bounding box center [49, 472] width 36 height 12
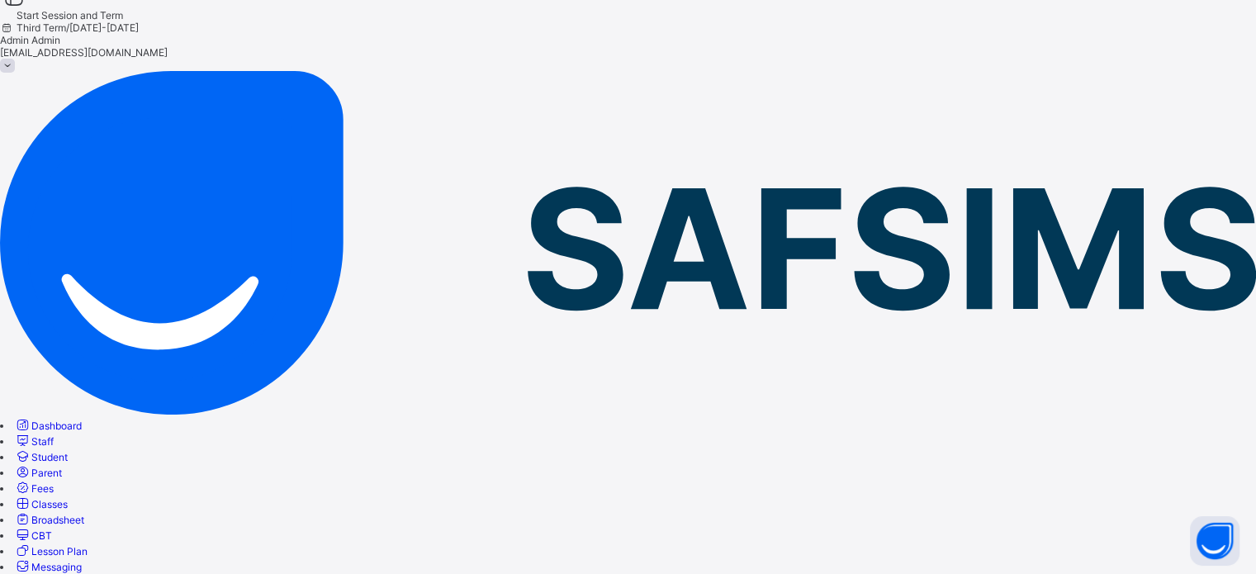
scroll to position [17, 0]
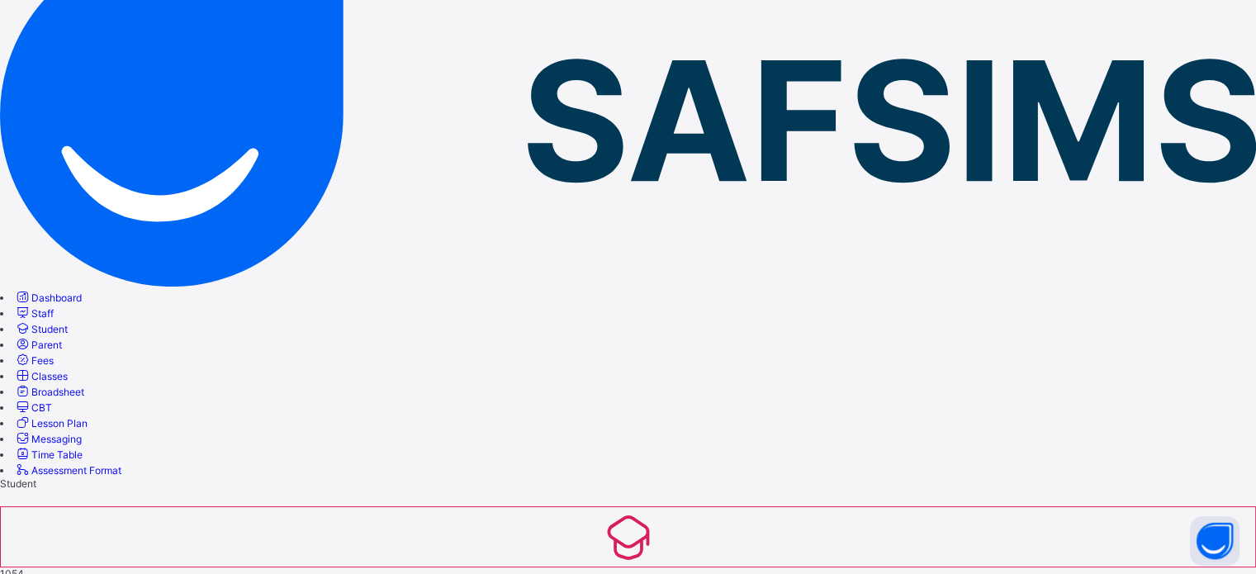
scroll to position [0, 0]
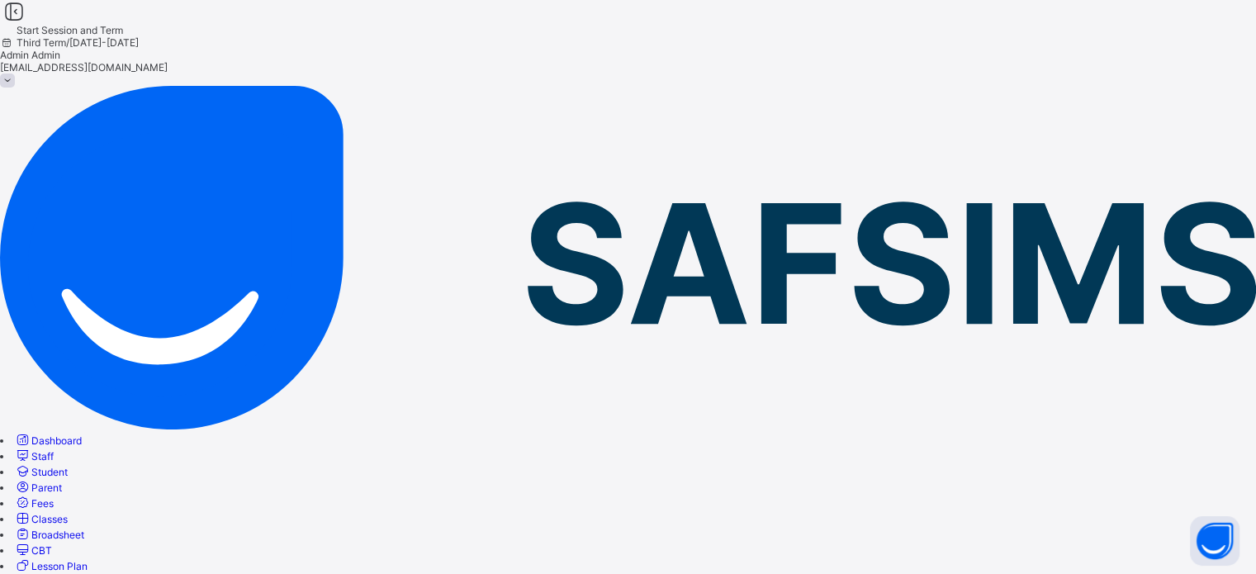
click at [28, 24] on icon at bounding box center [14, 12] width 28 height 24
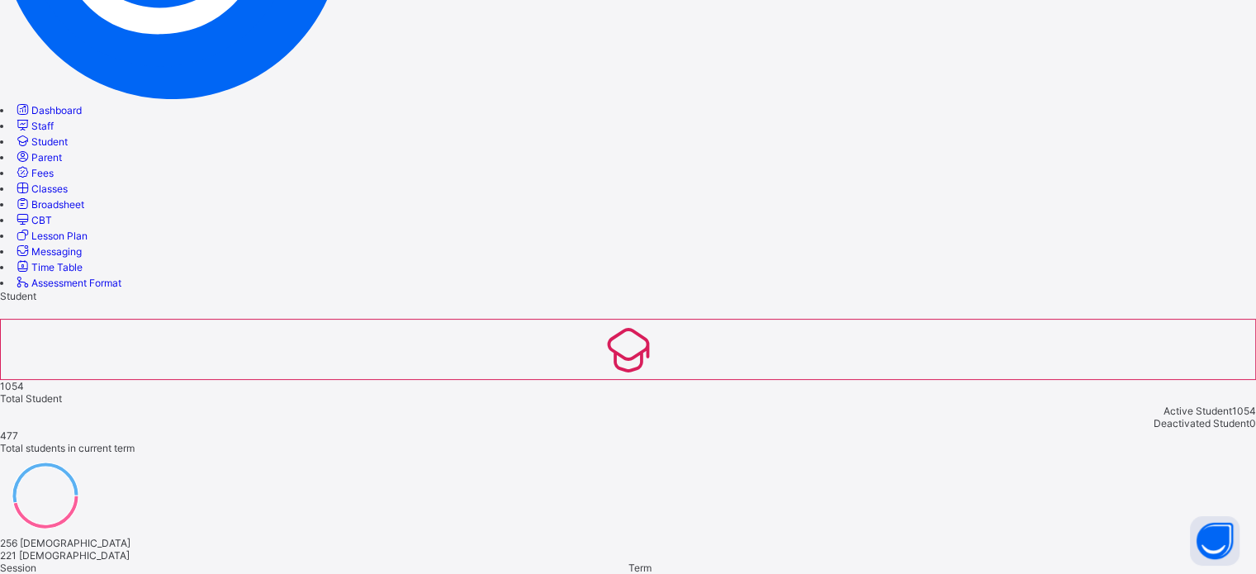
scroll to position [248, 0]
